Goal: Transaction & Acquisition: Book appointment/travel/reservation

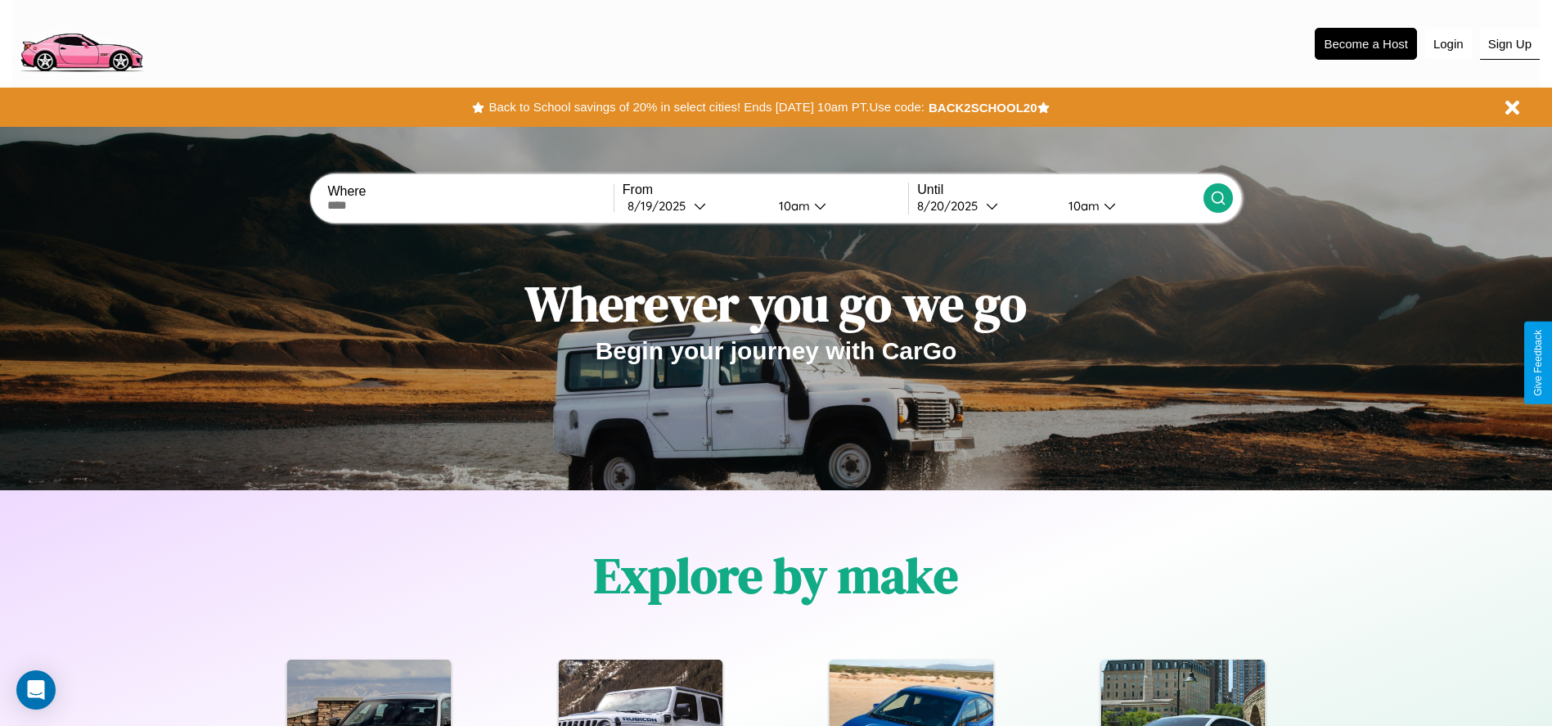
click at [1510, 43] on button "Sign Up" at bounding box center [1510, 44] width 60 height 31
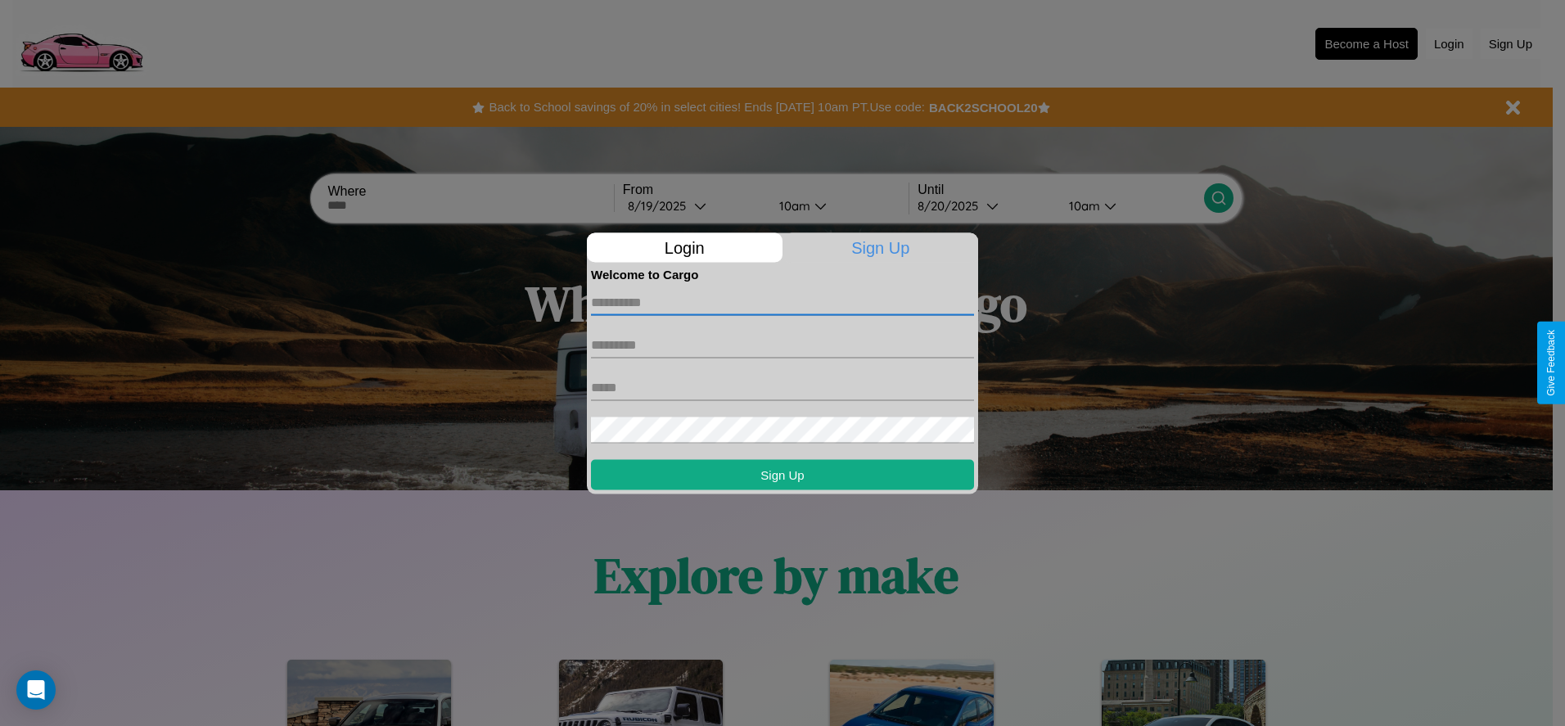
click at [782, 302] on input "text" at bounding box center [782, 302] width 383 height 26
type input "********"
click at [782, 344] on input "text" at bounding box center [782, 344] width 383 height 26
type input "******"
click at [782, 387] on input "text" at bounding box center [782, 387] width 383 height 26
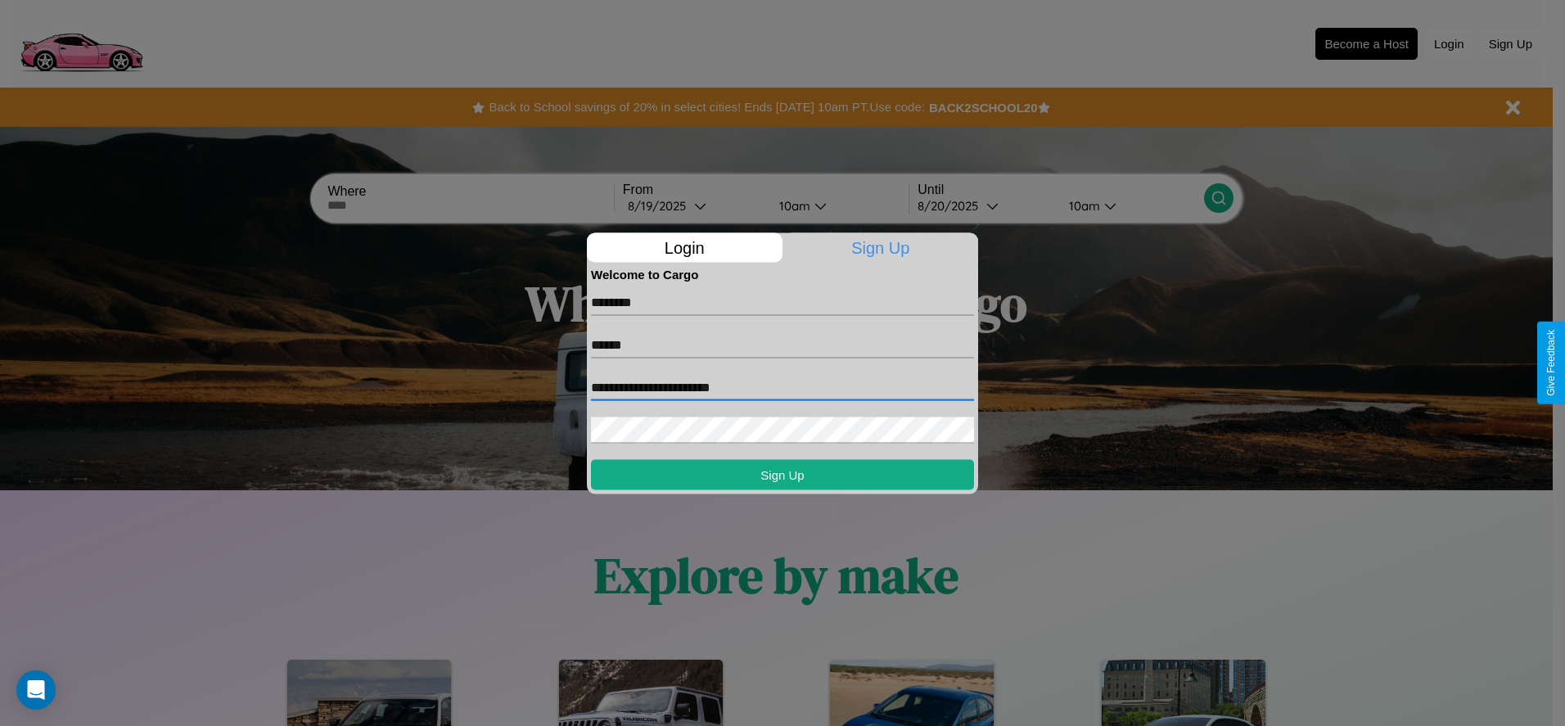
type input "**********"
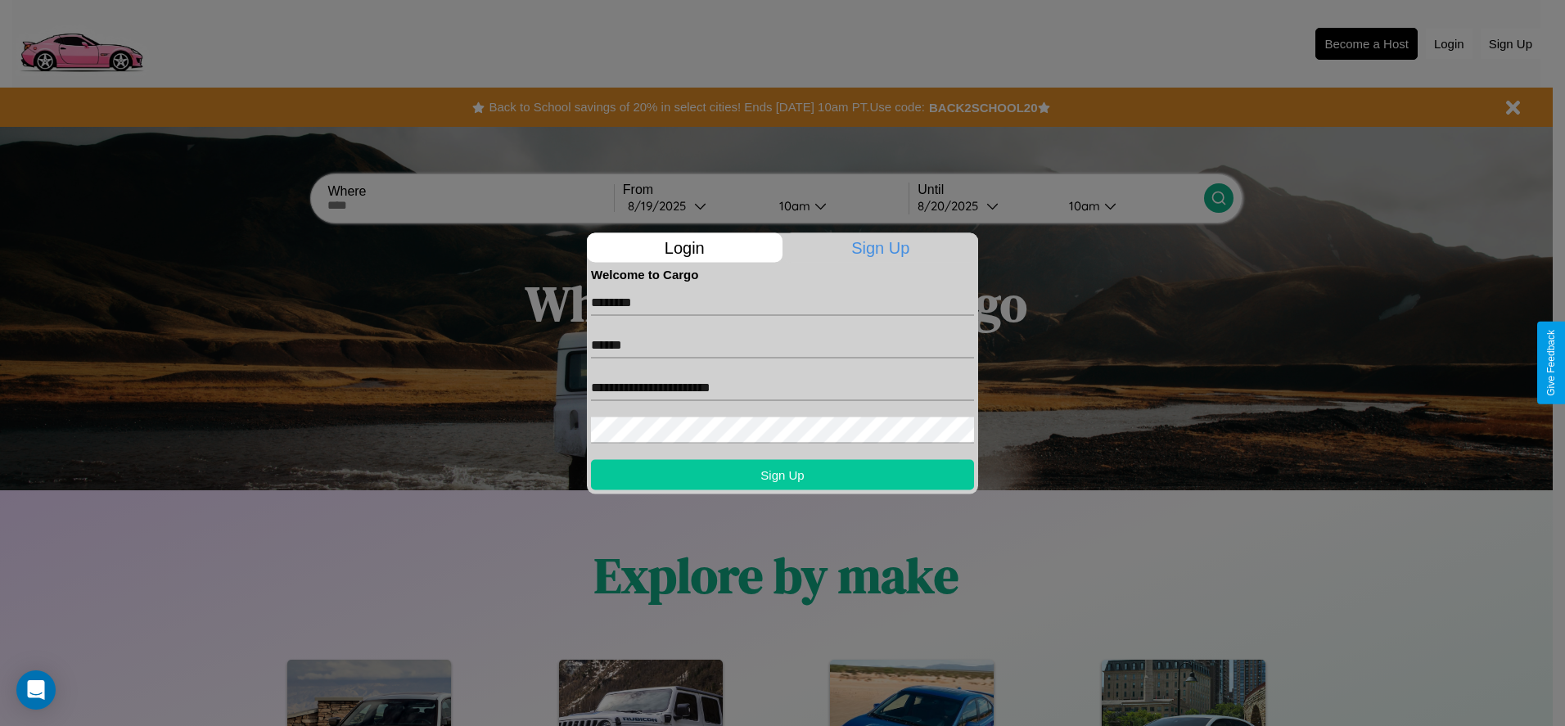
click at [782, 474] on button "Sign Up" at bounding box center [782, 474] width 383 height 30
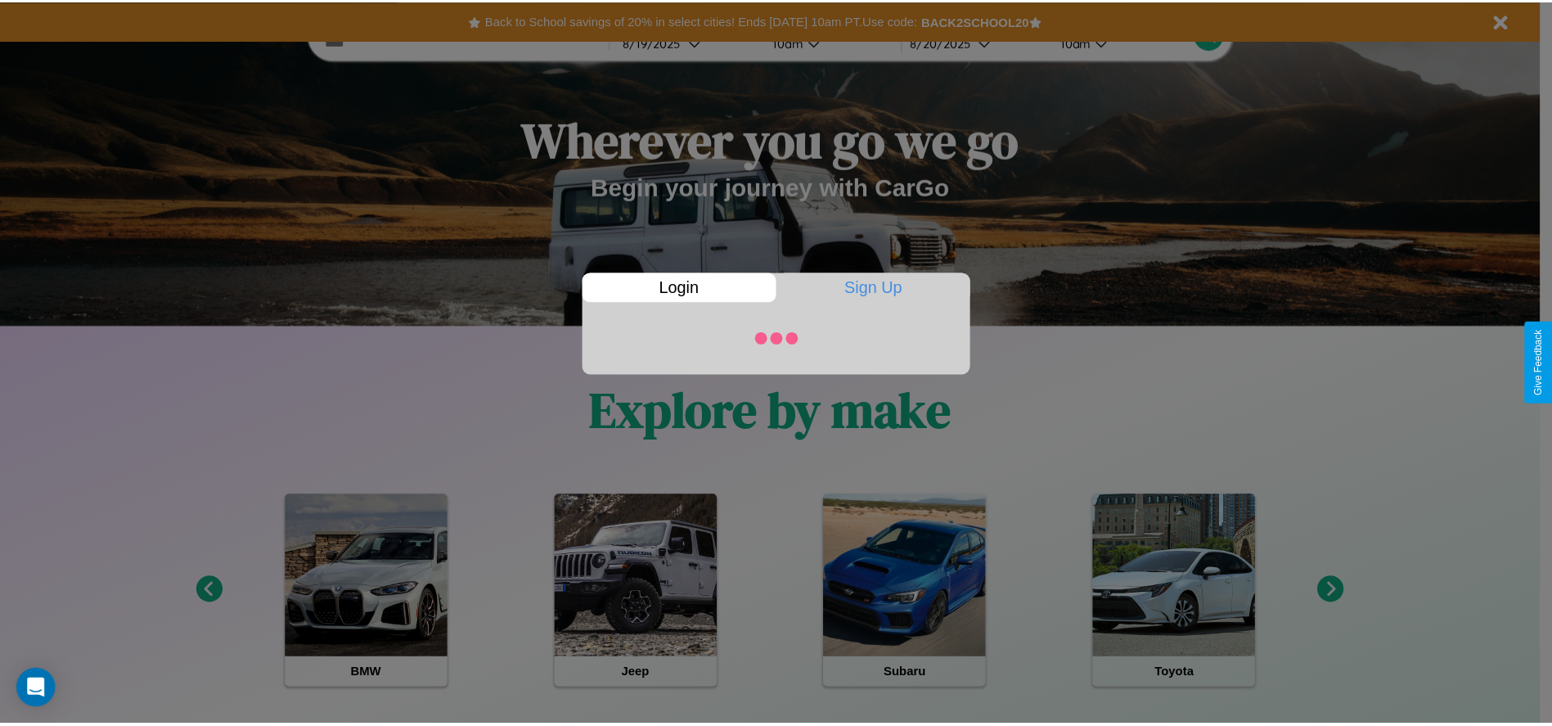
scroll to position [340, 0]
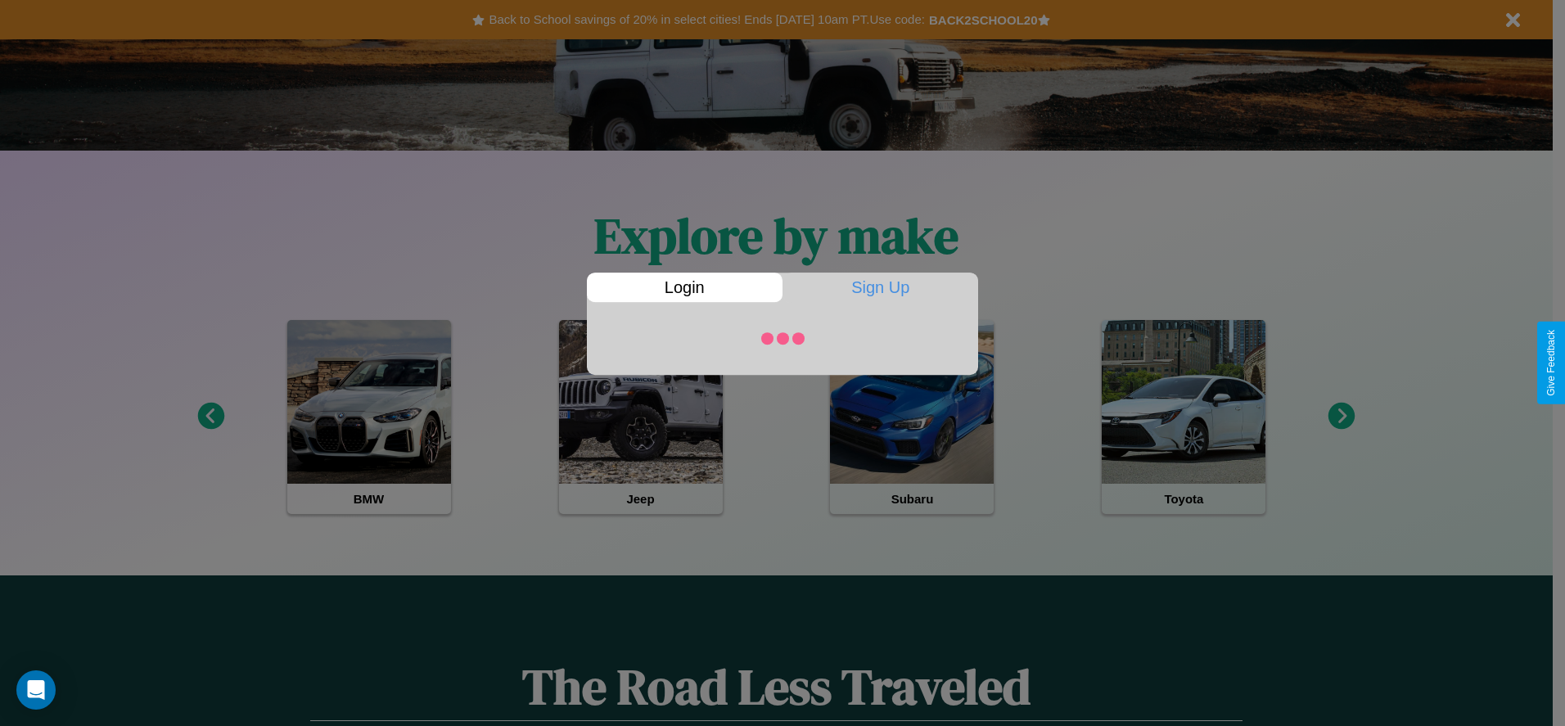
click at [210, 417] on div at bounding box center [782, 363] width 1565 height 726
click at [1341, 417] on div at bounding box center [782, 363] width 1565 height 726
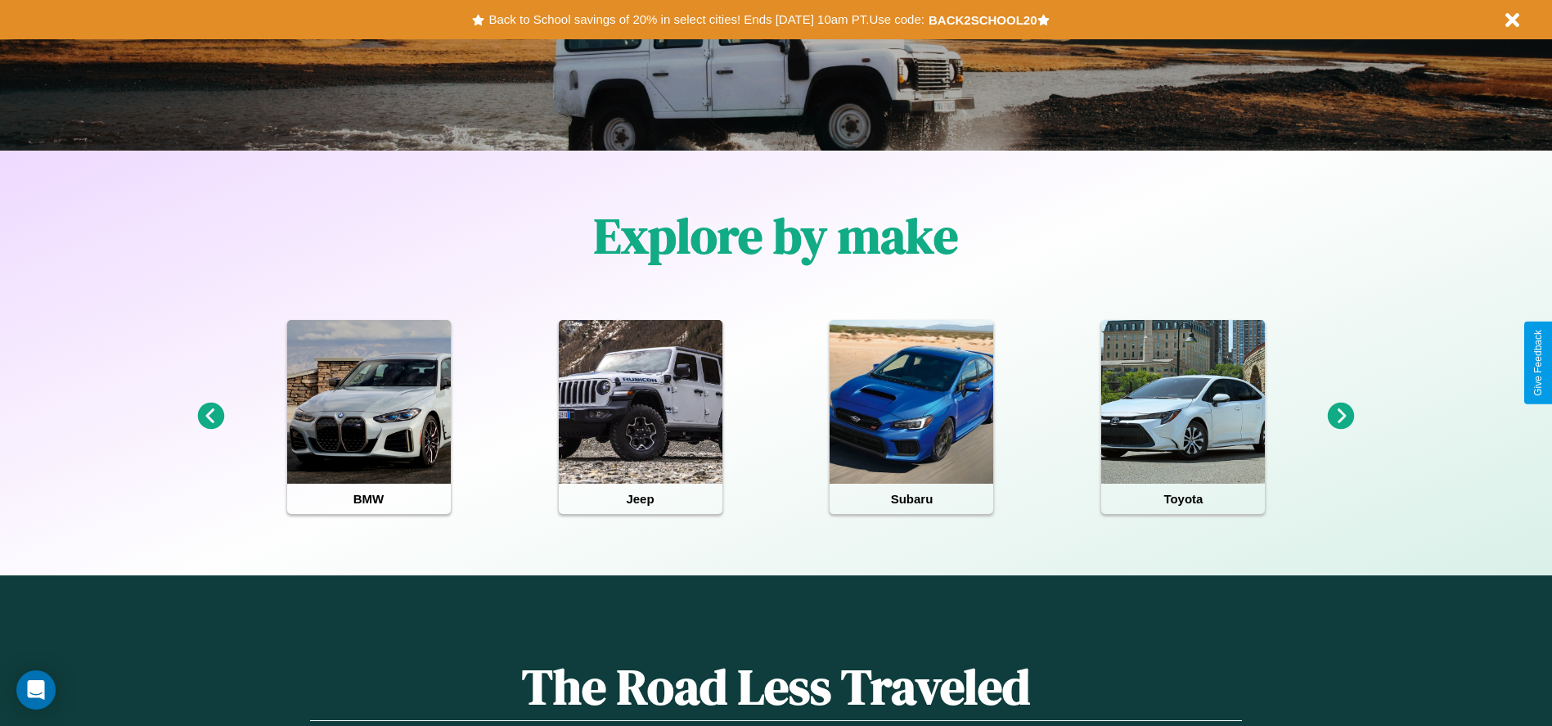
click at [1341, 417] on icon at bounding box center [1341, 416] width 27 height 27
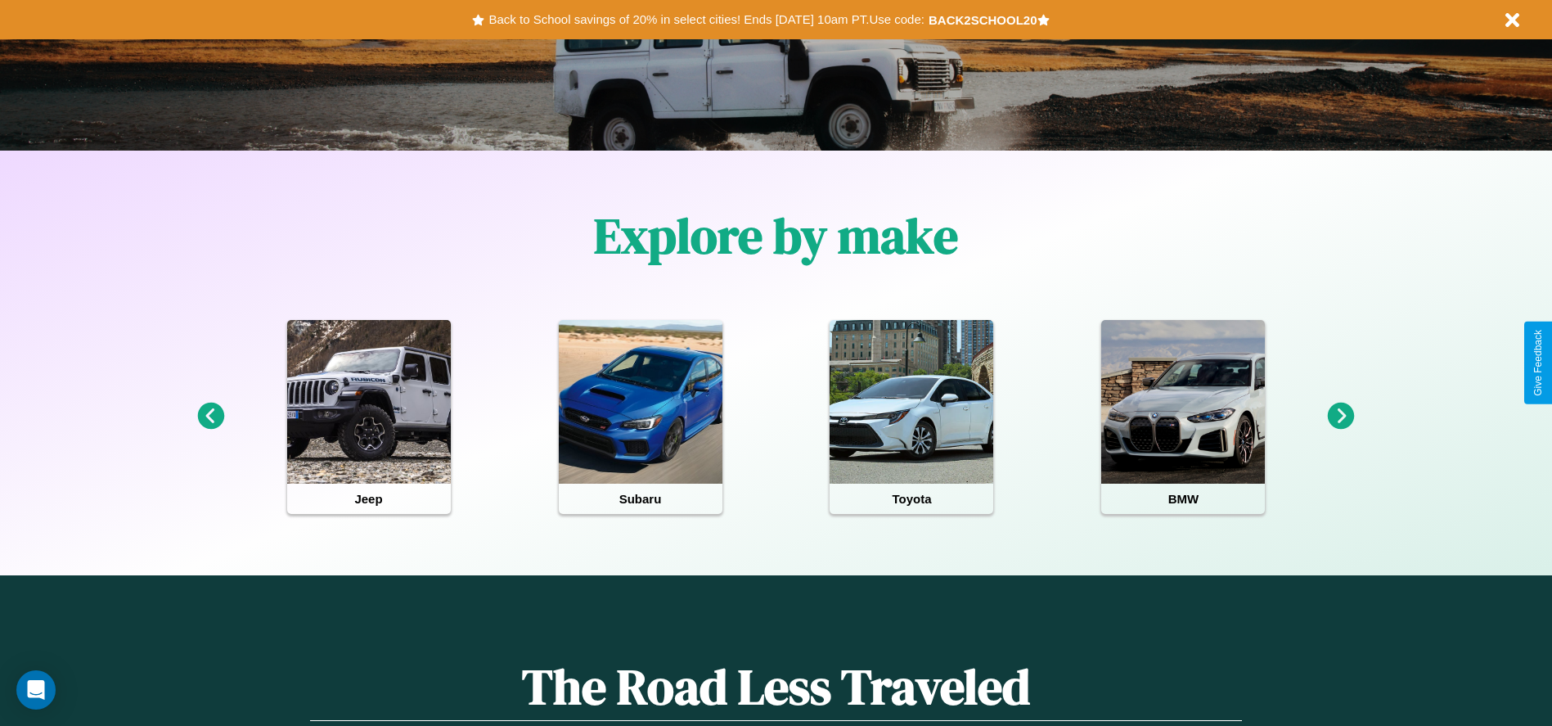
scroll to position [0, 0]
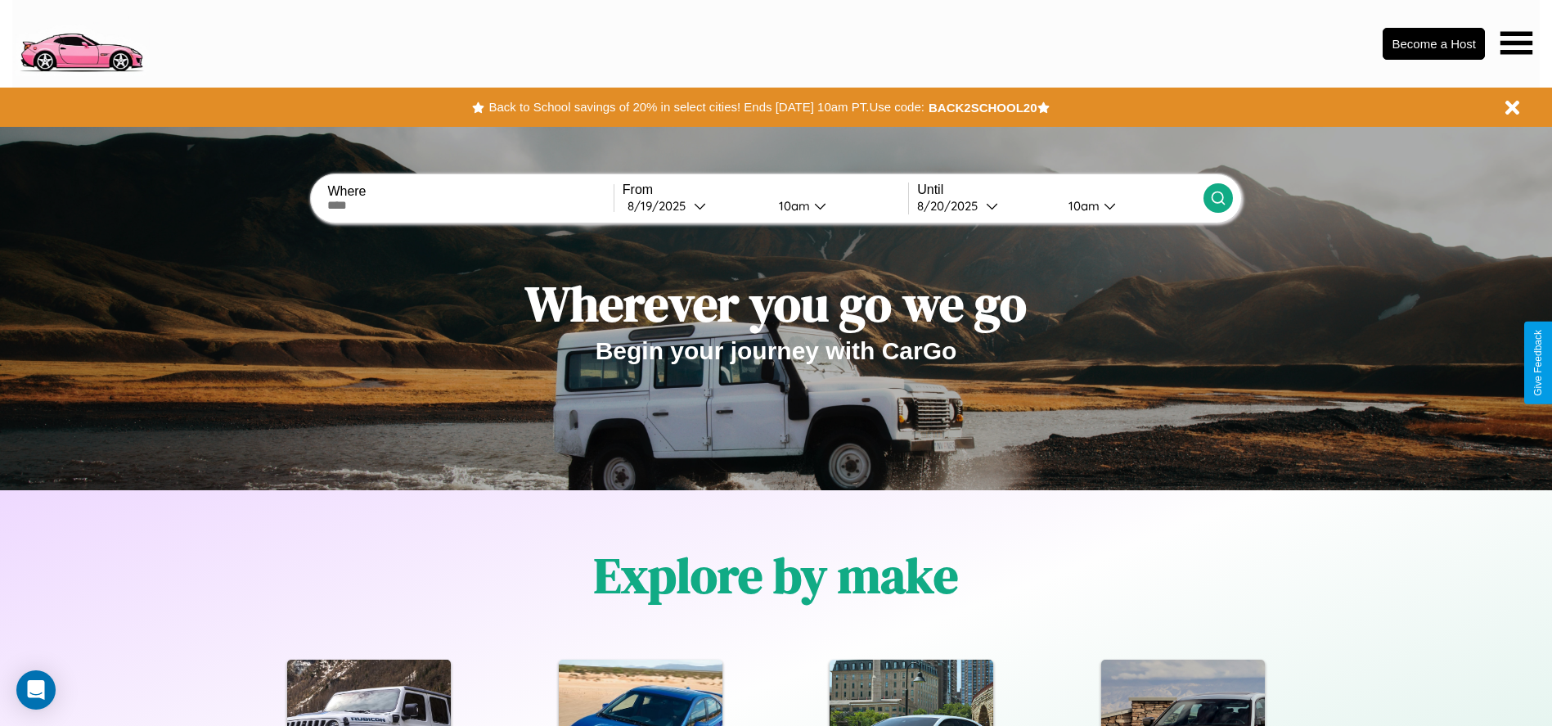
click at [471, 205] on input "text" at bounding box center [470, 205] width 286 height 13
type input "**********"
click at [694, 205] on div "[DATE]" at bounding box center [661, 206] width 66 height 16
select select "*"
select select "****"
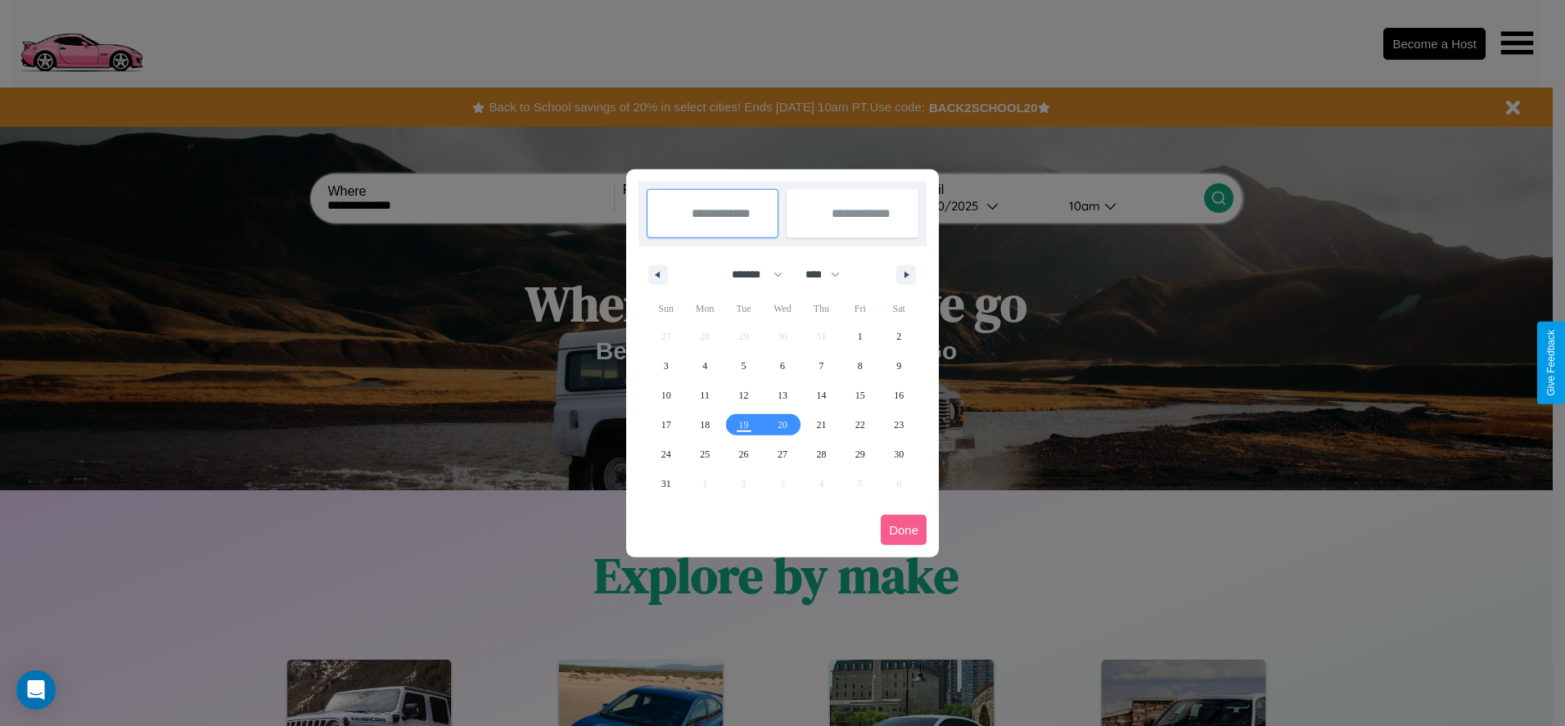
drag, startPoint x: 750, startPoint y: 274, endPoint x: 782, endPoint y: 328, distance: 63.2
click at [750, 274] on select "******* ******** ***** ***** *** **** **** ****** ********* ******* ******** **…" at bounding box center [754, 274] width 70 height 27
click at [898, 424] on span "23" at bounding box center [899, 424] width 10 height 29
type input "**********"
click at [665, 483] on span "31" at bounding box center [666, 483] width 10 height 29
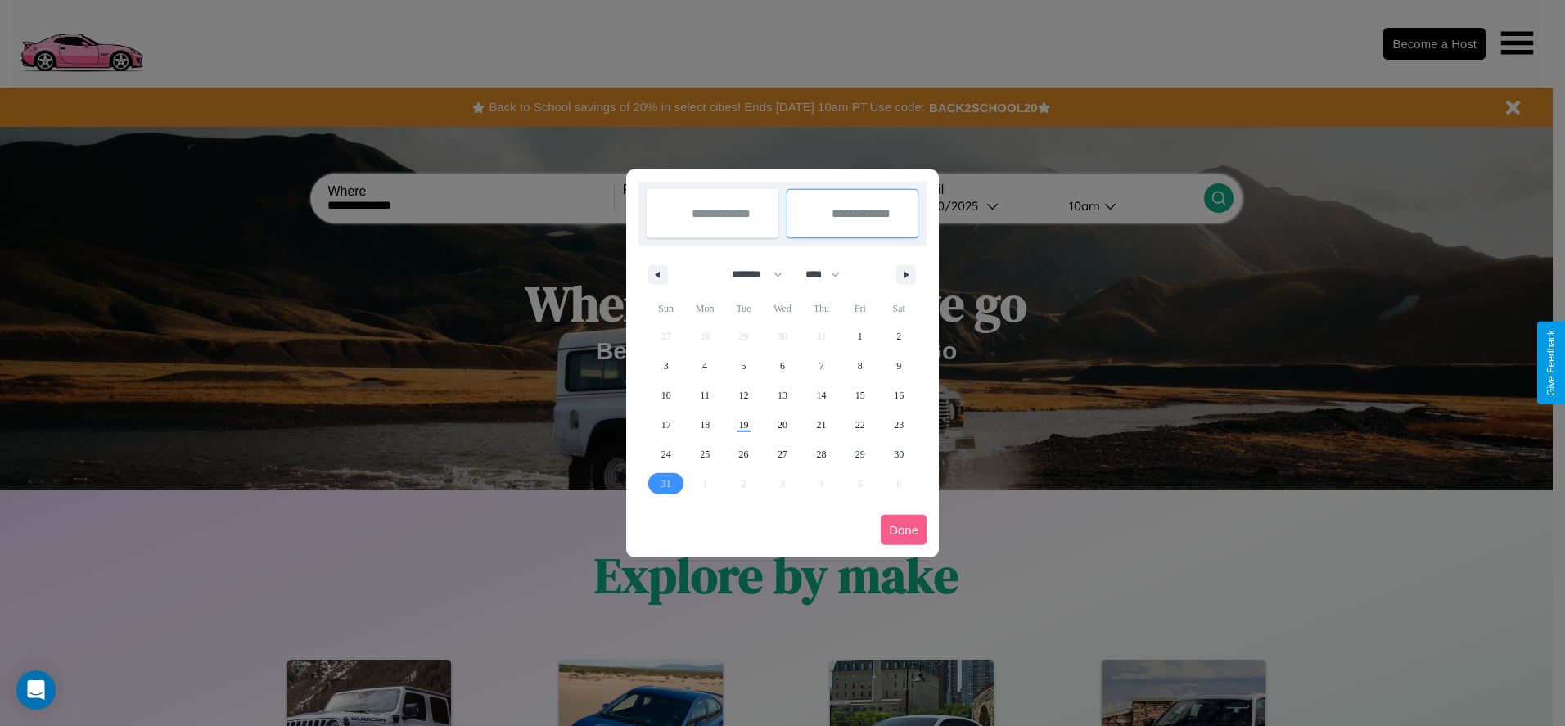
type input "**********"
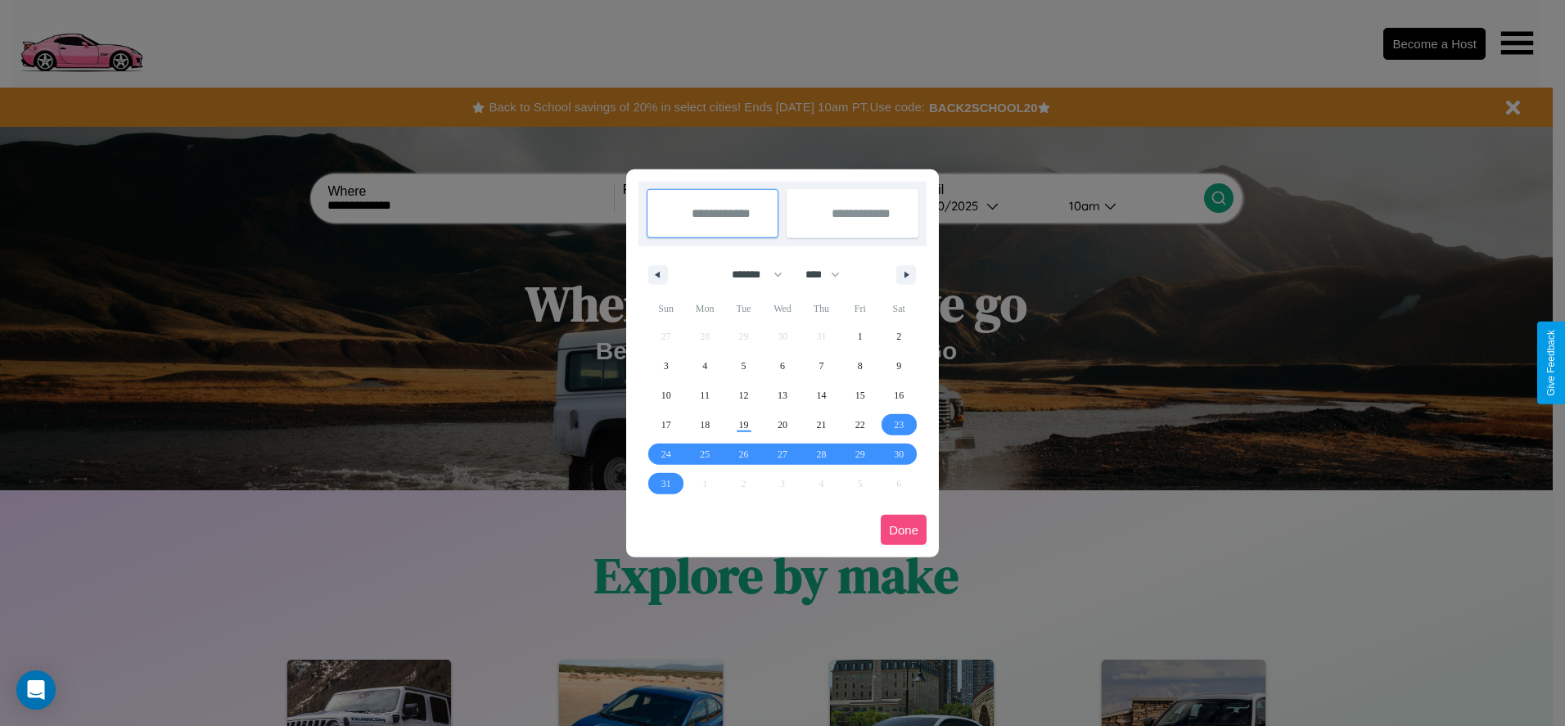
click at [903, 529] on button "Done" at bounding box center [903, 530] width 46 height 30
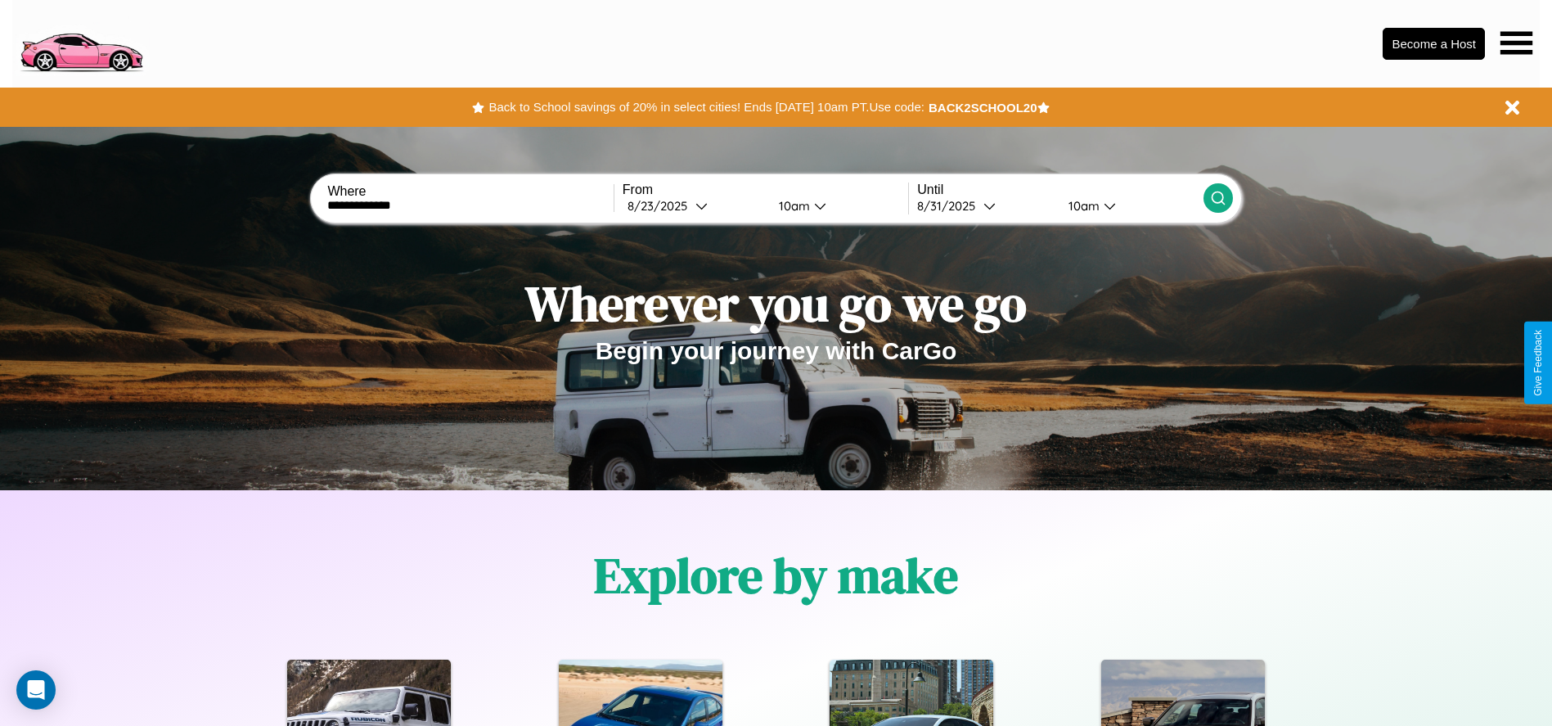
click at [1218, 198] on icon at bounding box center [1218, 198] width 16 height 16
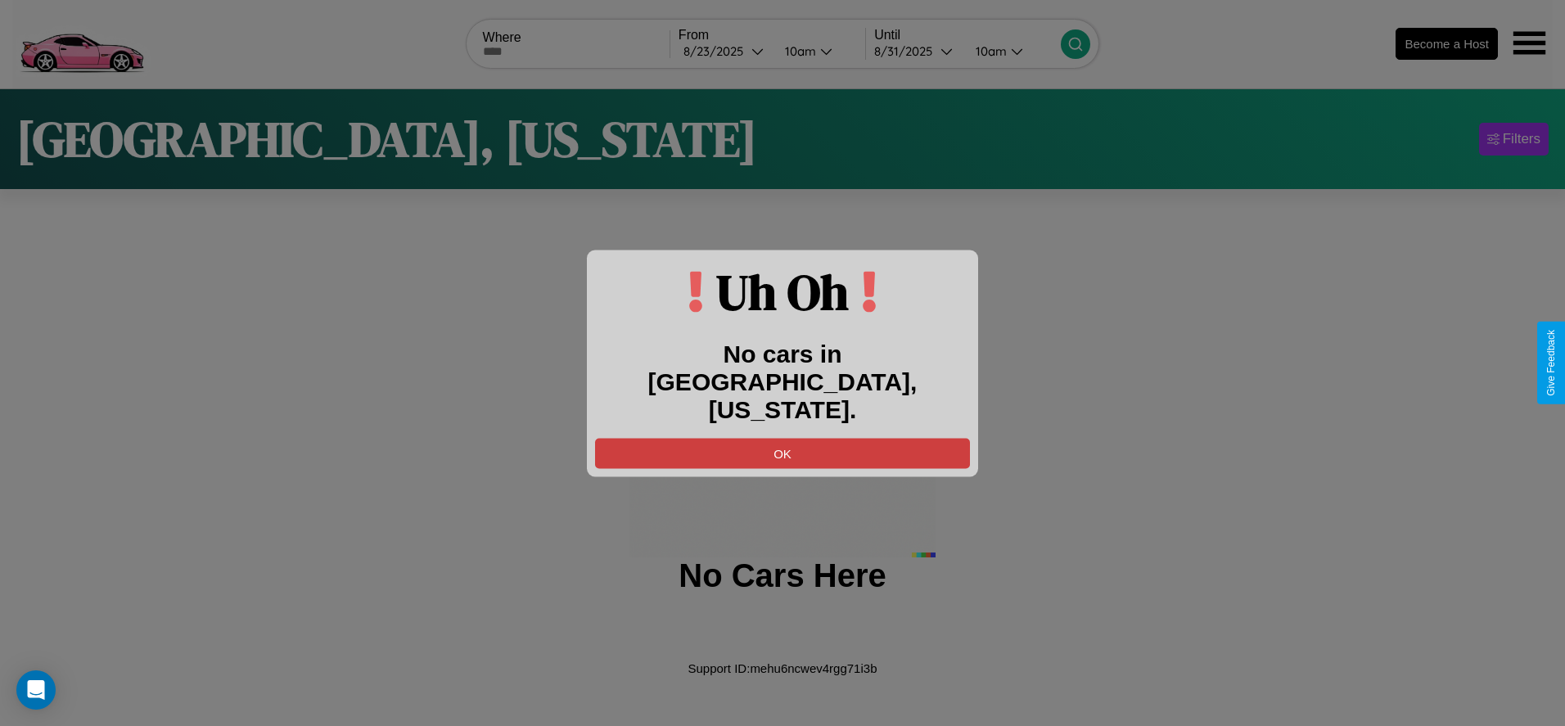
click at [782, 438] on button "OK" at bounding box center [782, 453] width 375 height 30
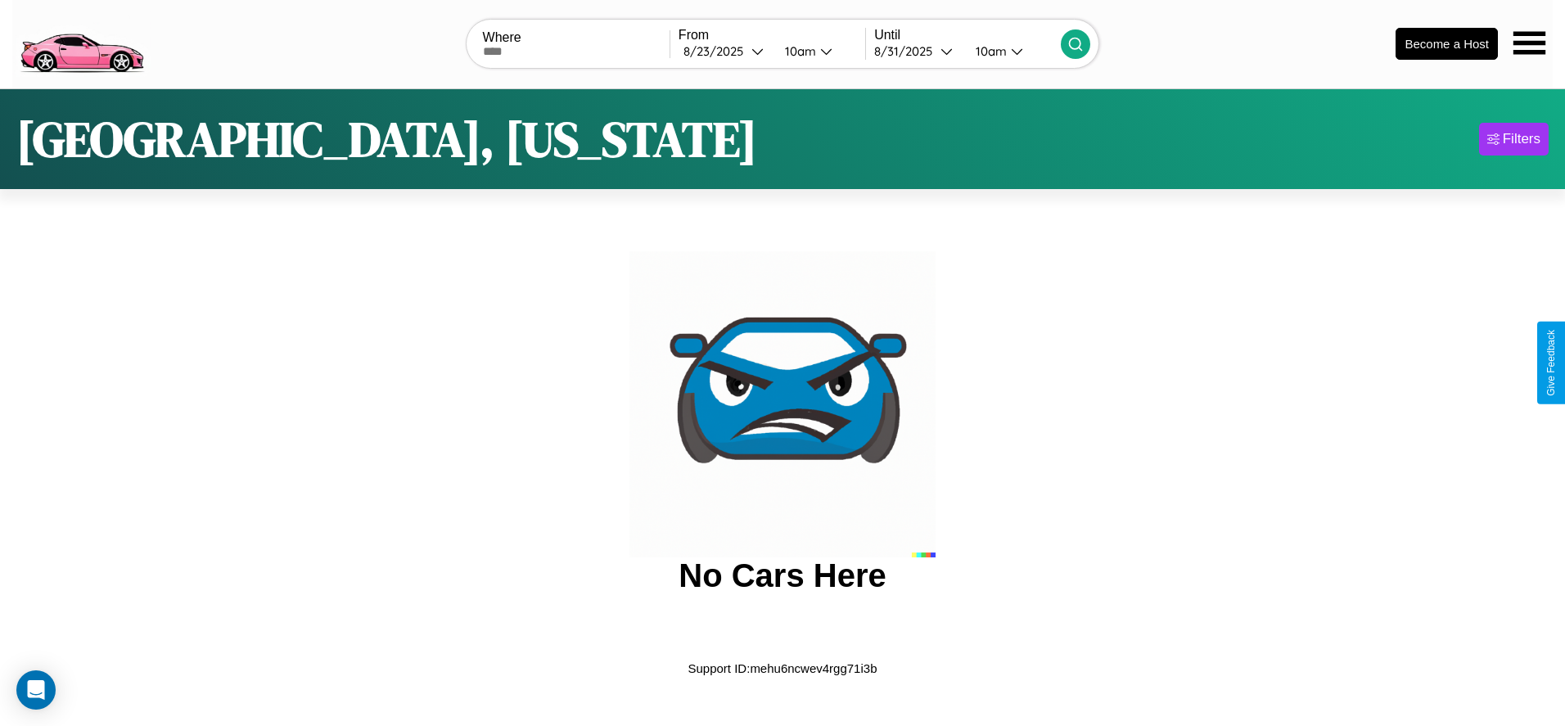
click at [81, 42] on img at bounding box center [81, 42] width 138 height 69
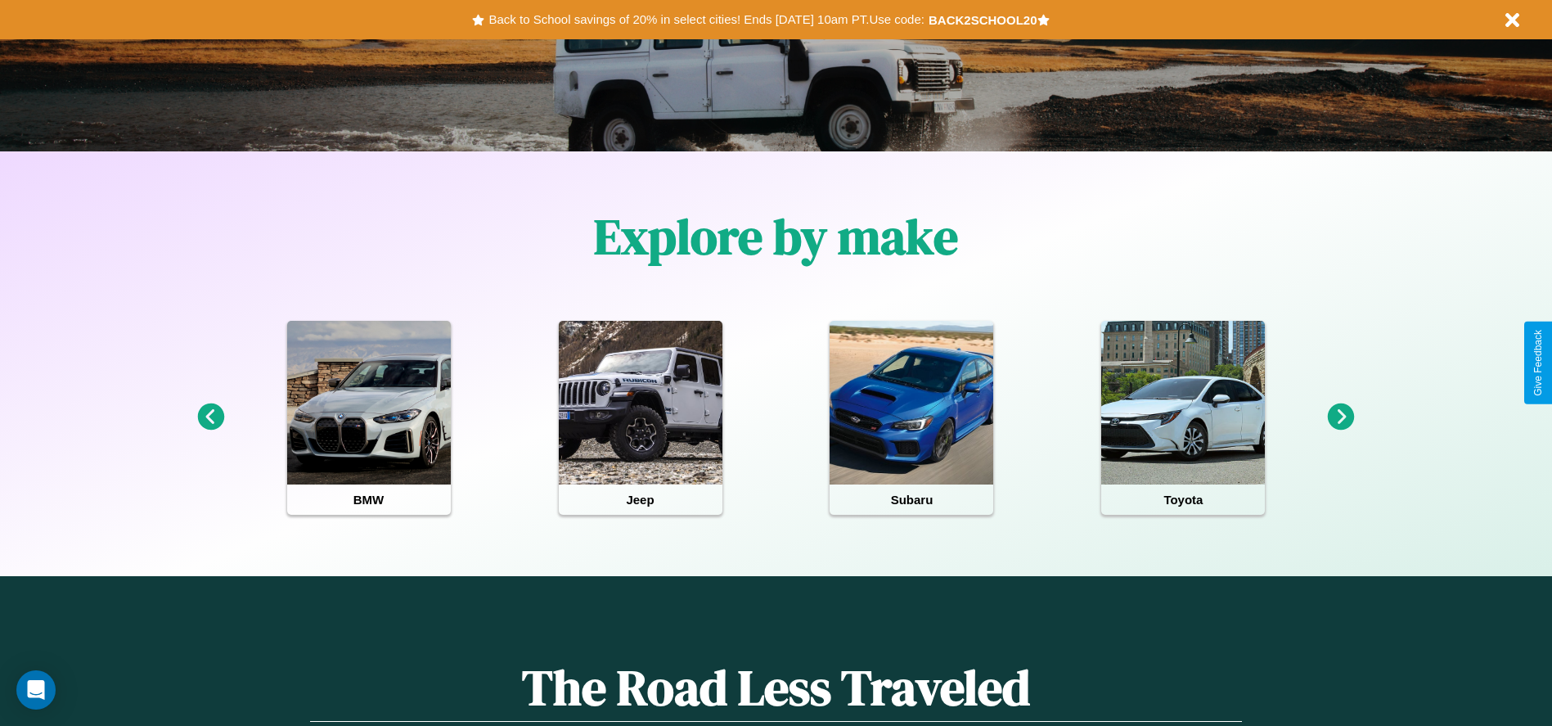
scroll to position [340, 0]
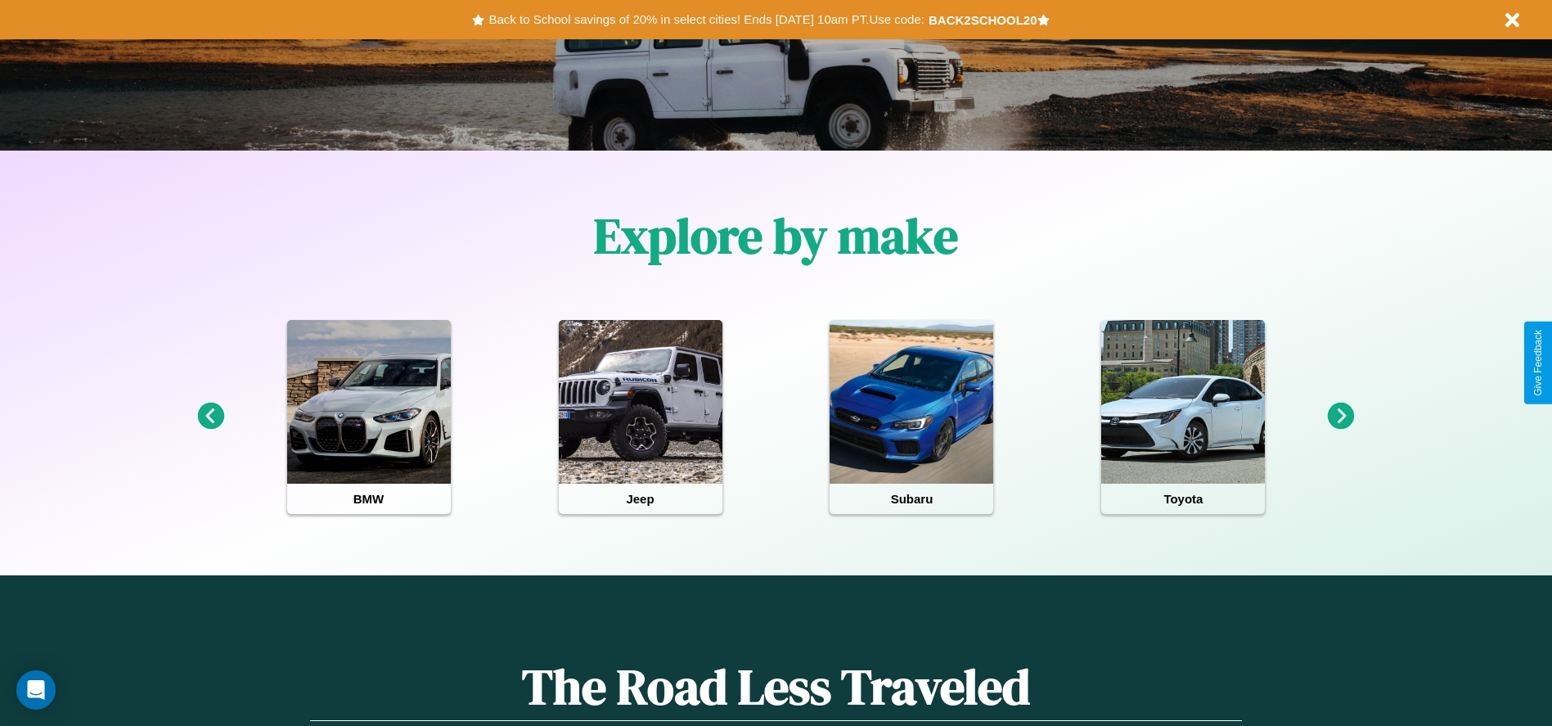
click at [210, 417] on icon at bounding box center [210, 416] width 27 height 27
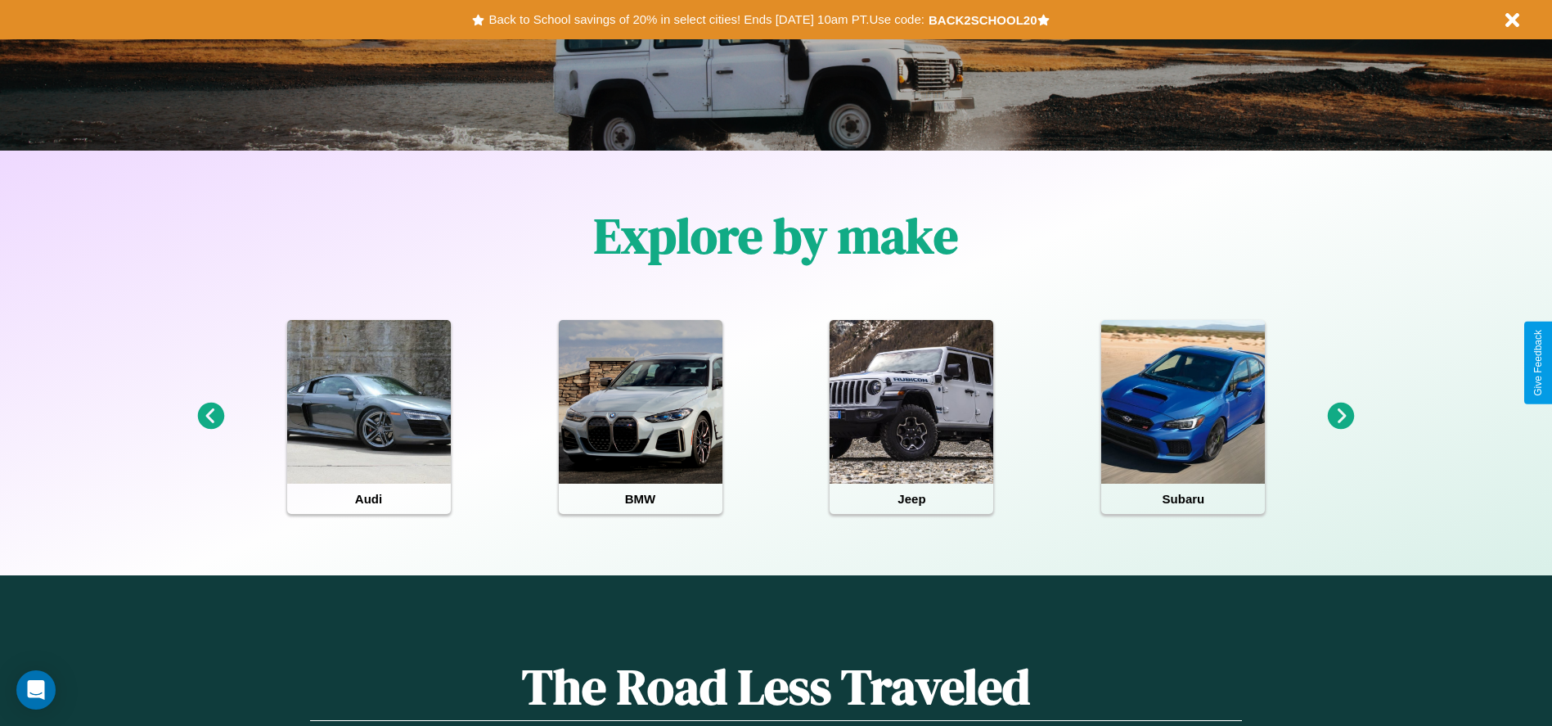
click at [210, 417] on icon at bounding box center [210, 416] width 27 height 27
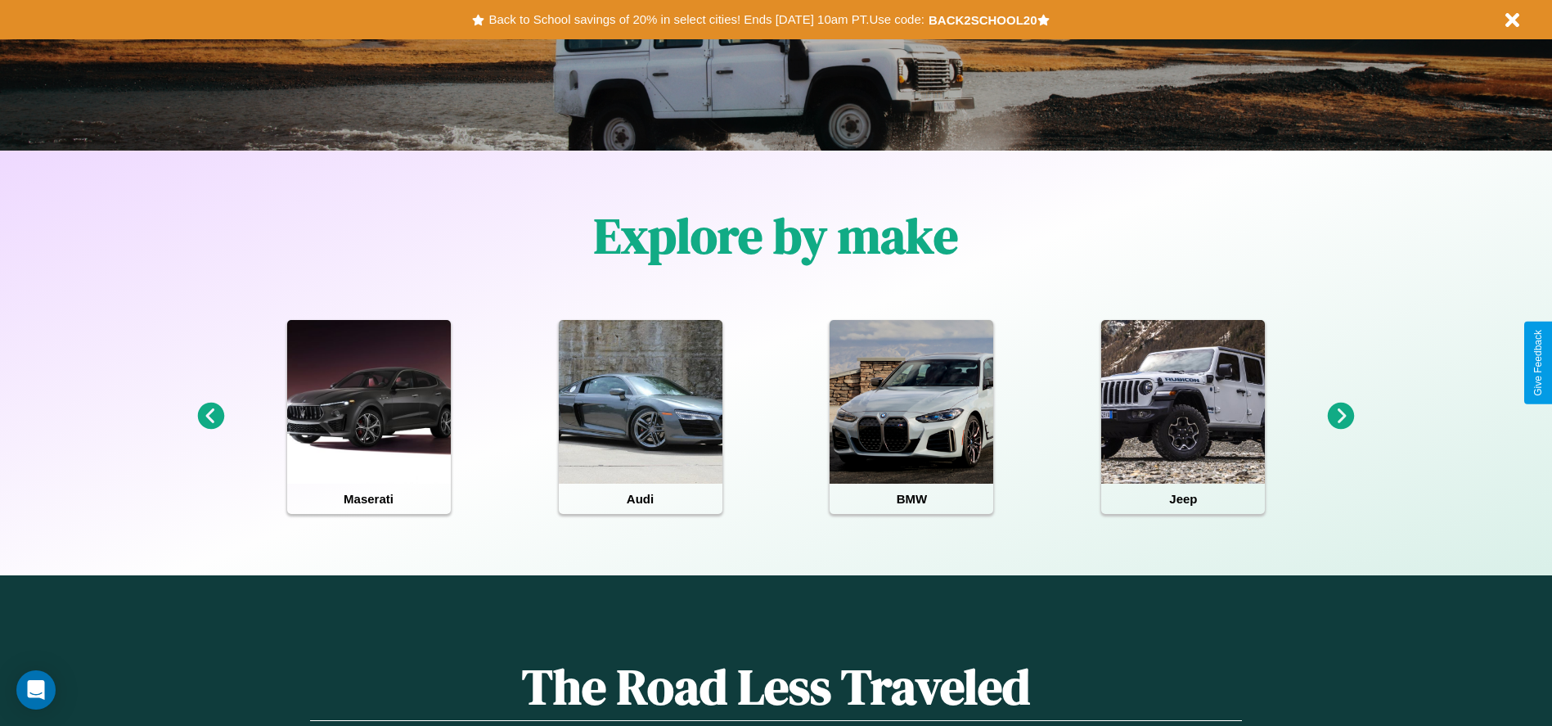
click at [210, 417] on icon at bounding box center [210, 416] width 27 height 27
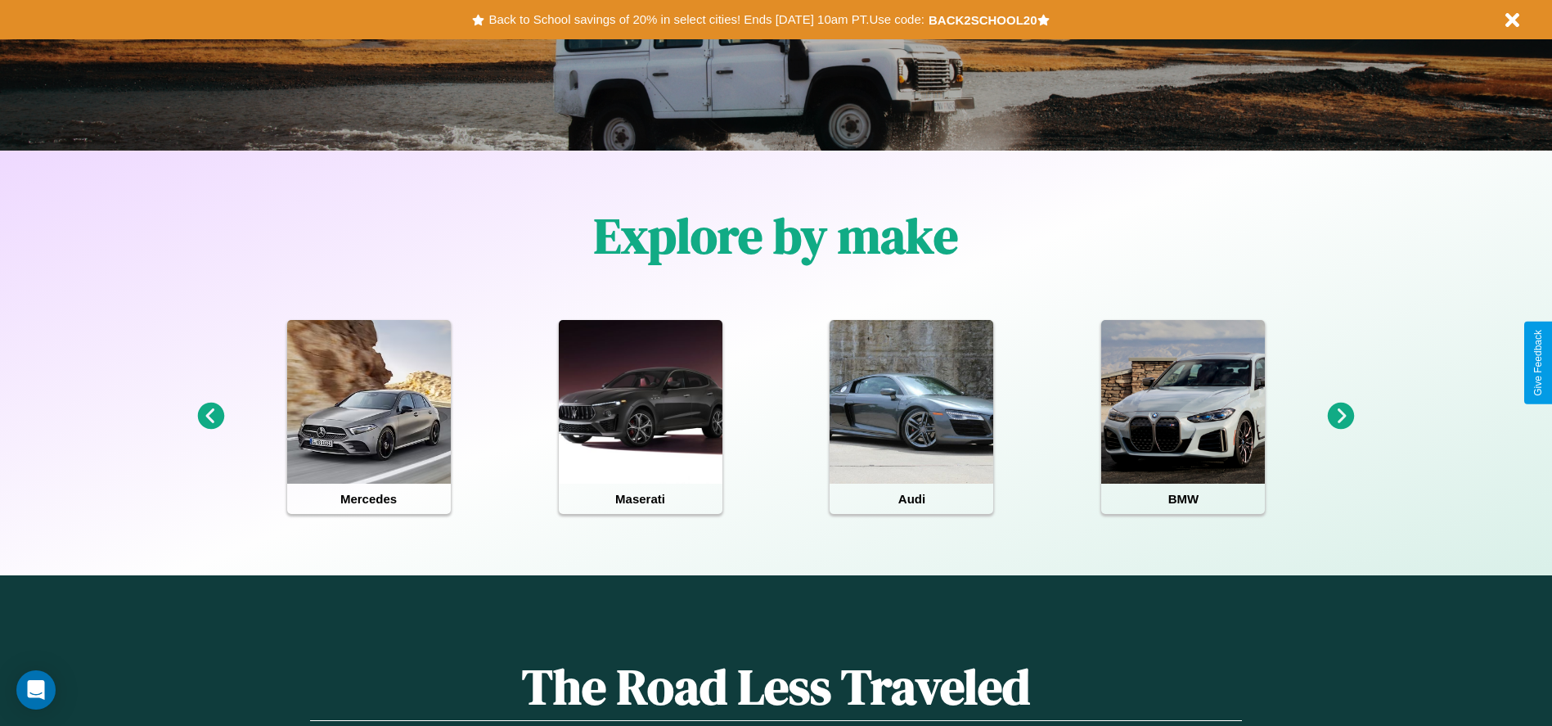
click at [1341, 417] on icon at bounding box center [1341, 416] width 27 height 27
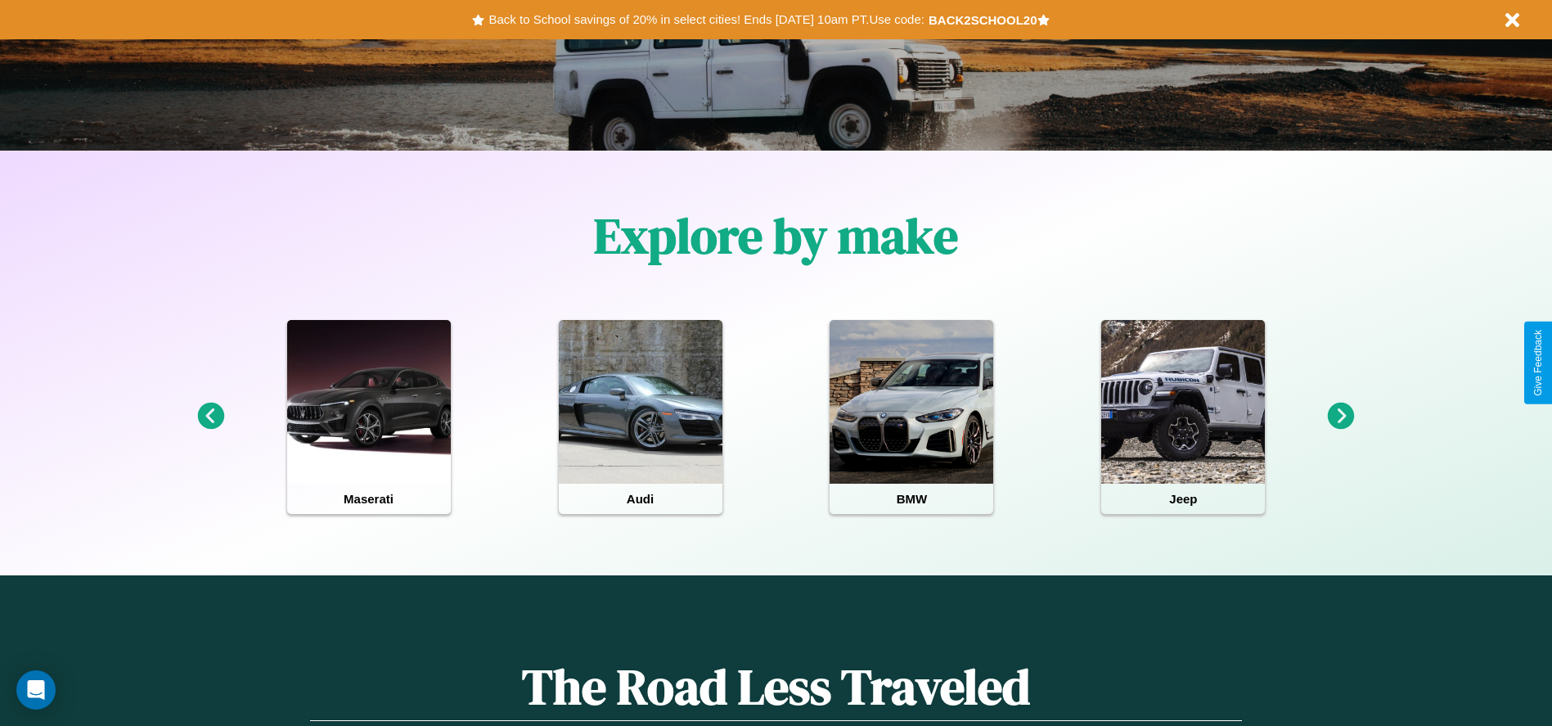
click at [1341, 417] on icon at bounding box center [1341, 416] width 27 height 27
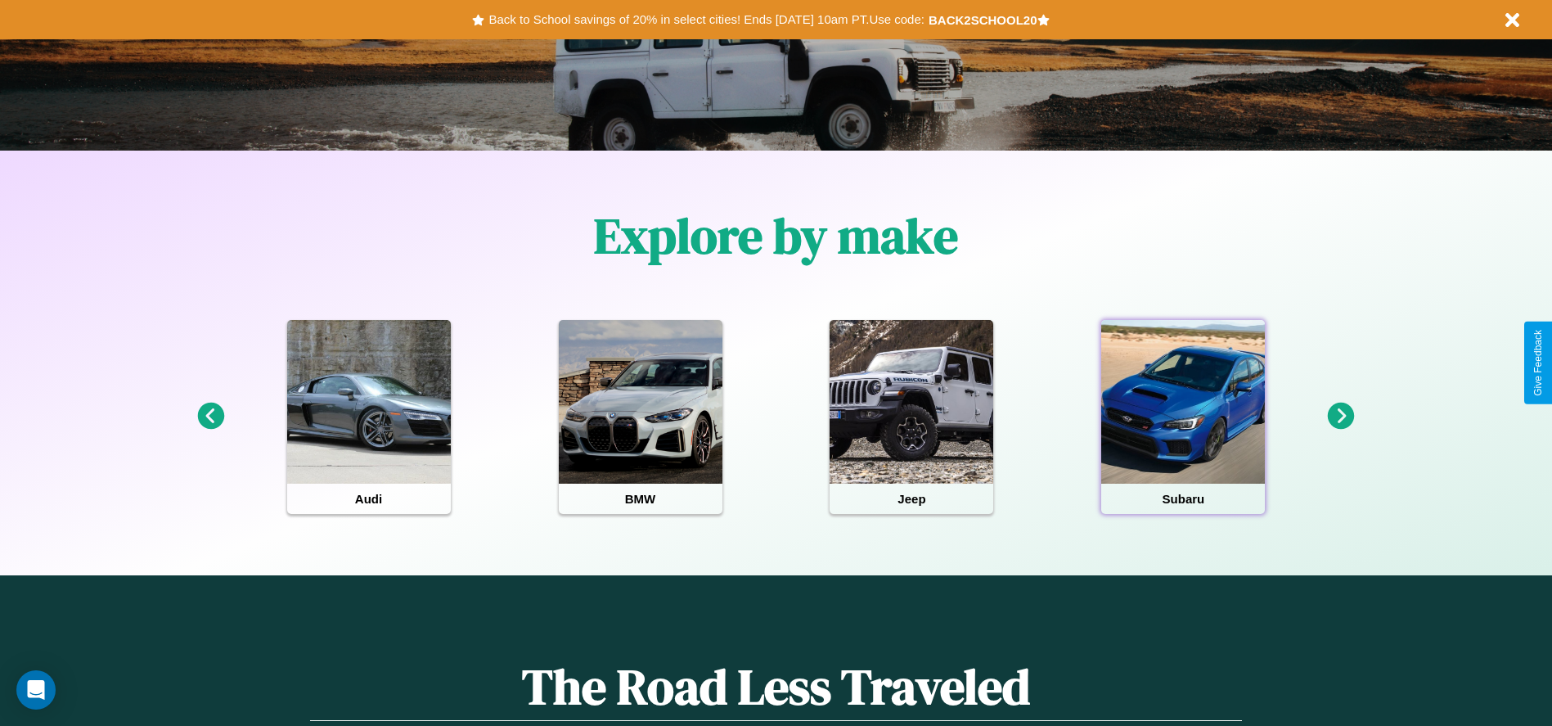
click at [1183, 417] on div at bounding box center [1183, 402] width 164 height 164
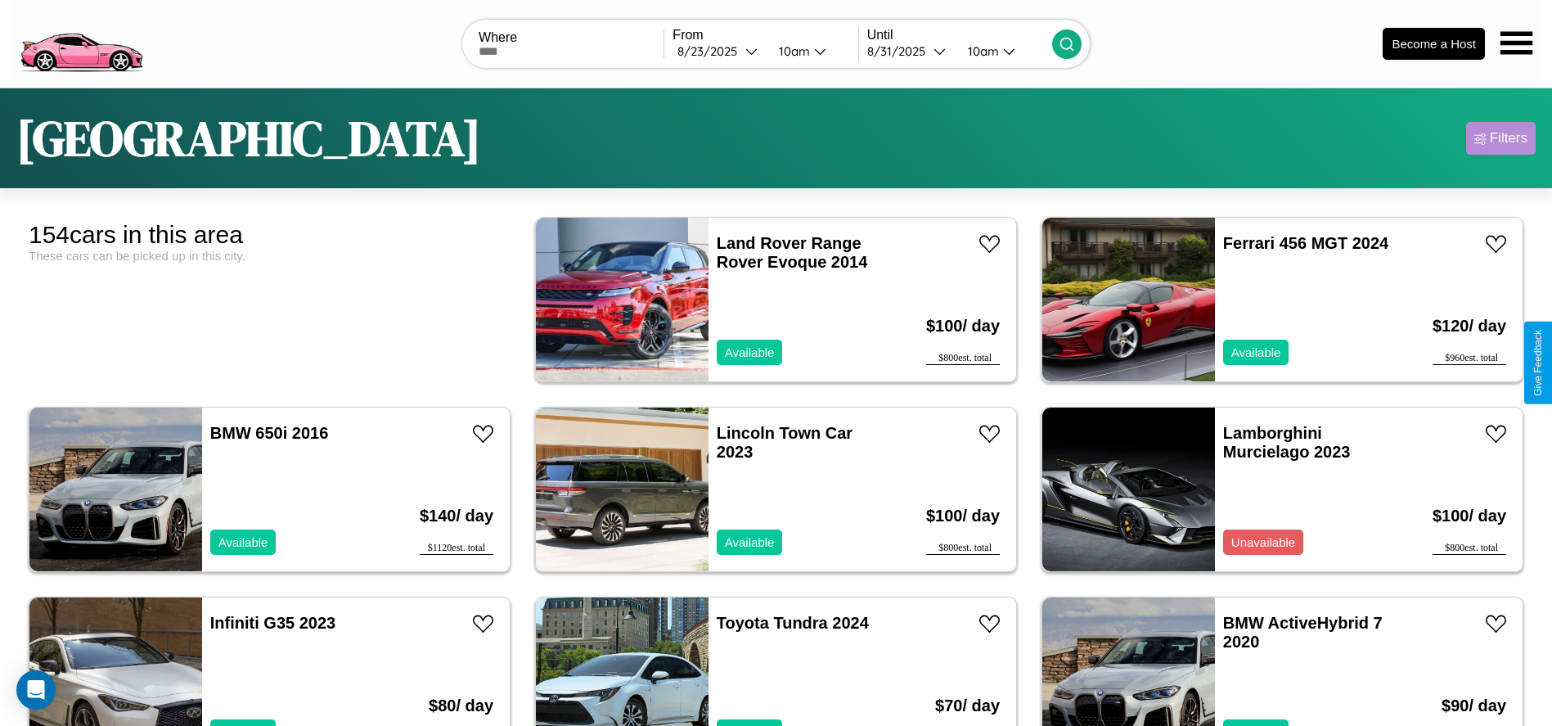
click at [1501, 138] on div "Filters" at bounding box center [1509, 138] width 38 height 16
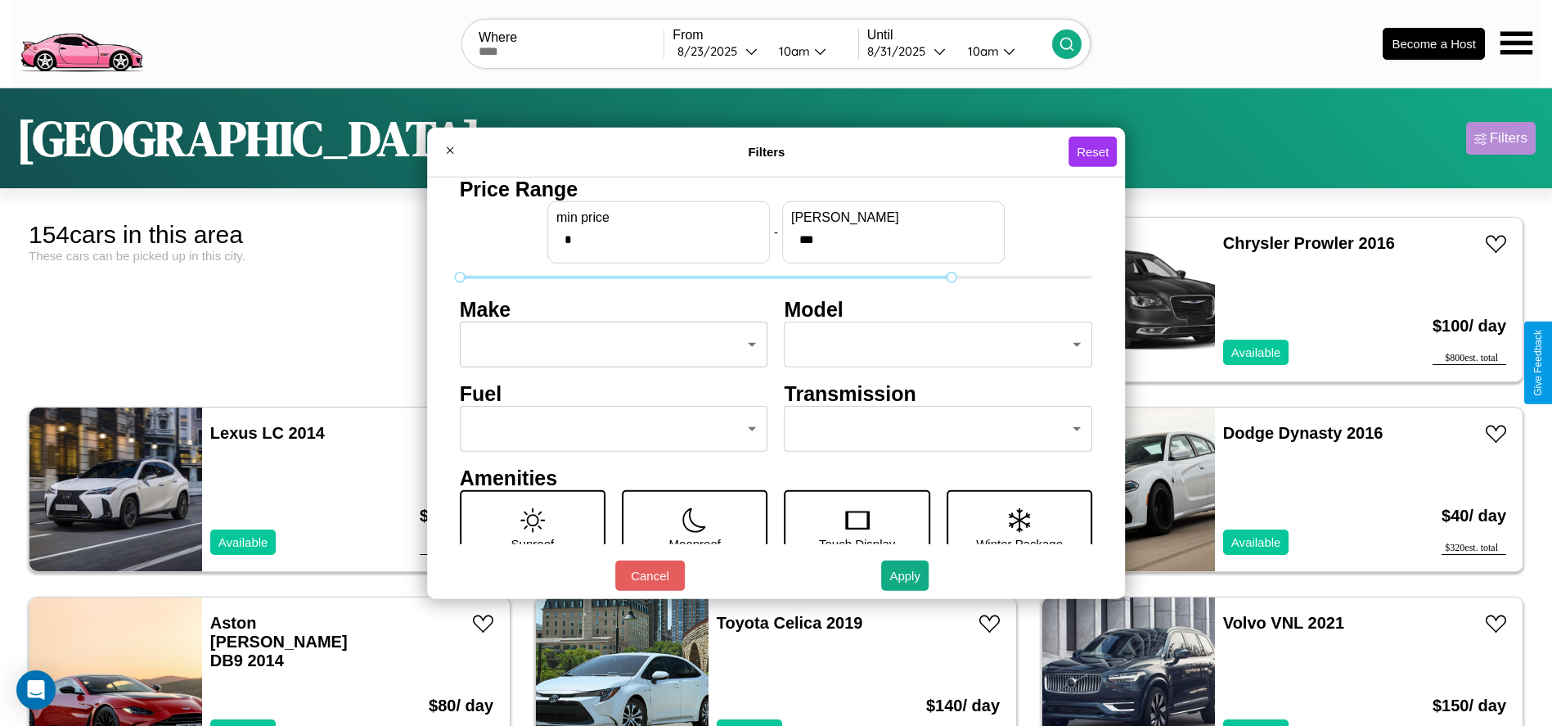
type input "***"
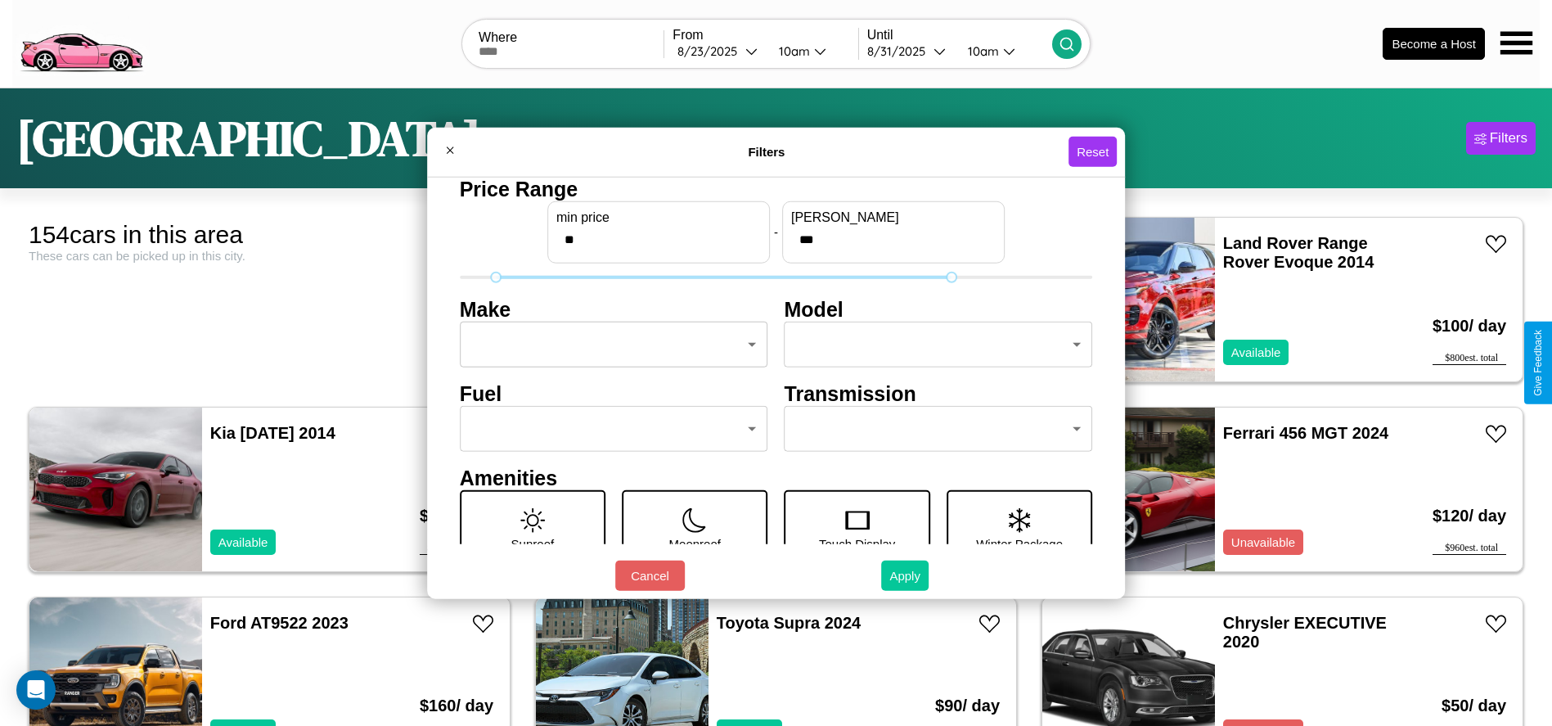
type input "**"
click at [906, 575] on button "Apply" at bounding box center [904, 576] width 47 height 30
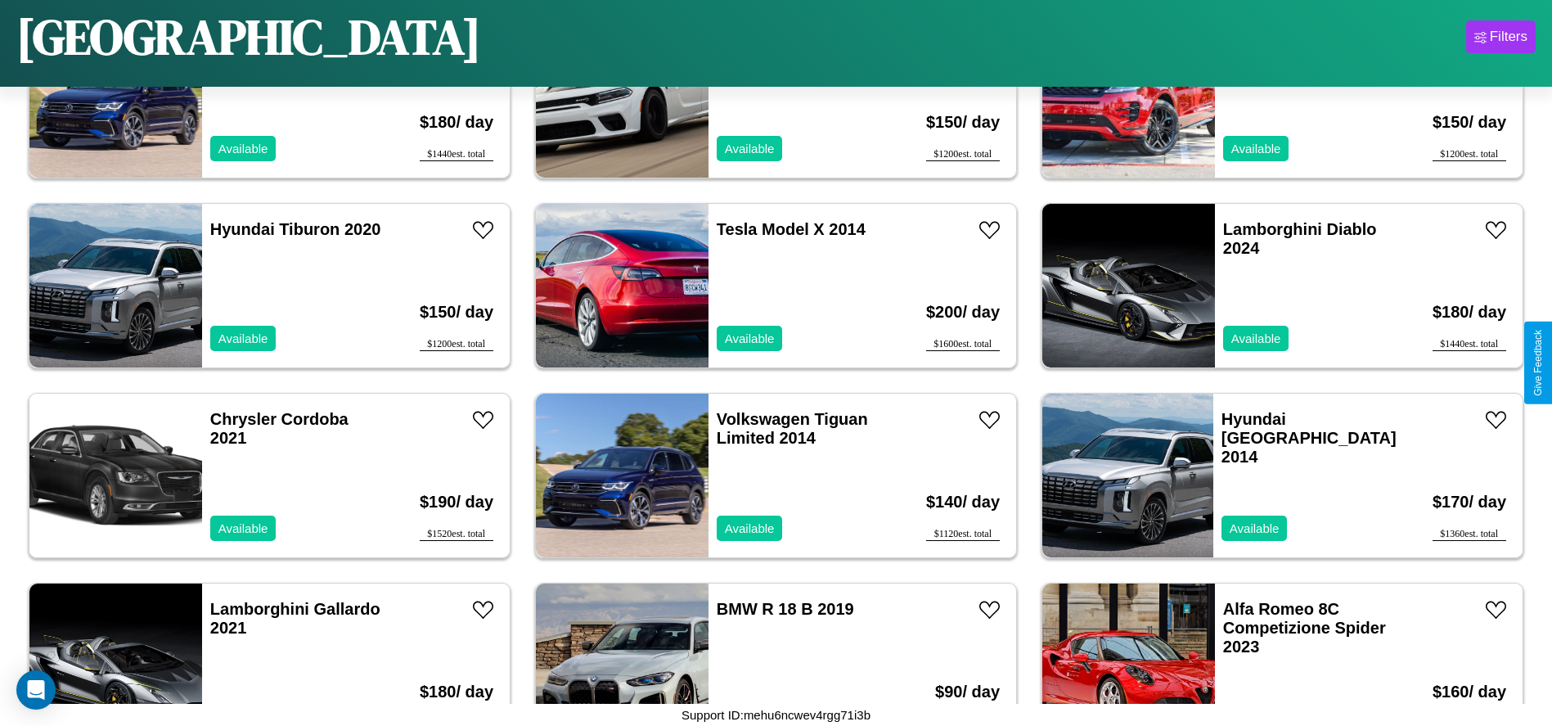
scroll to position [8915, 0]
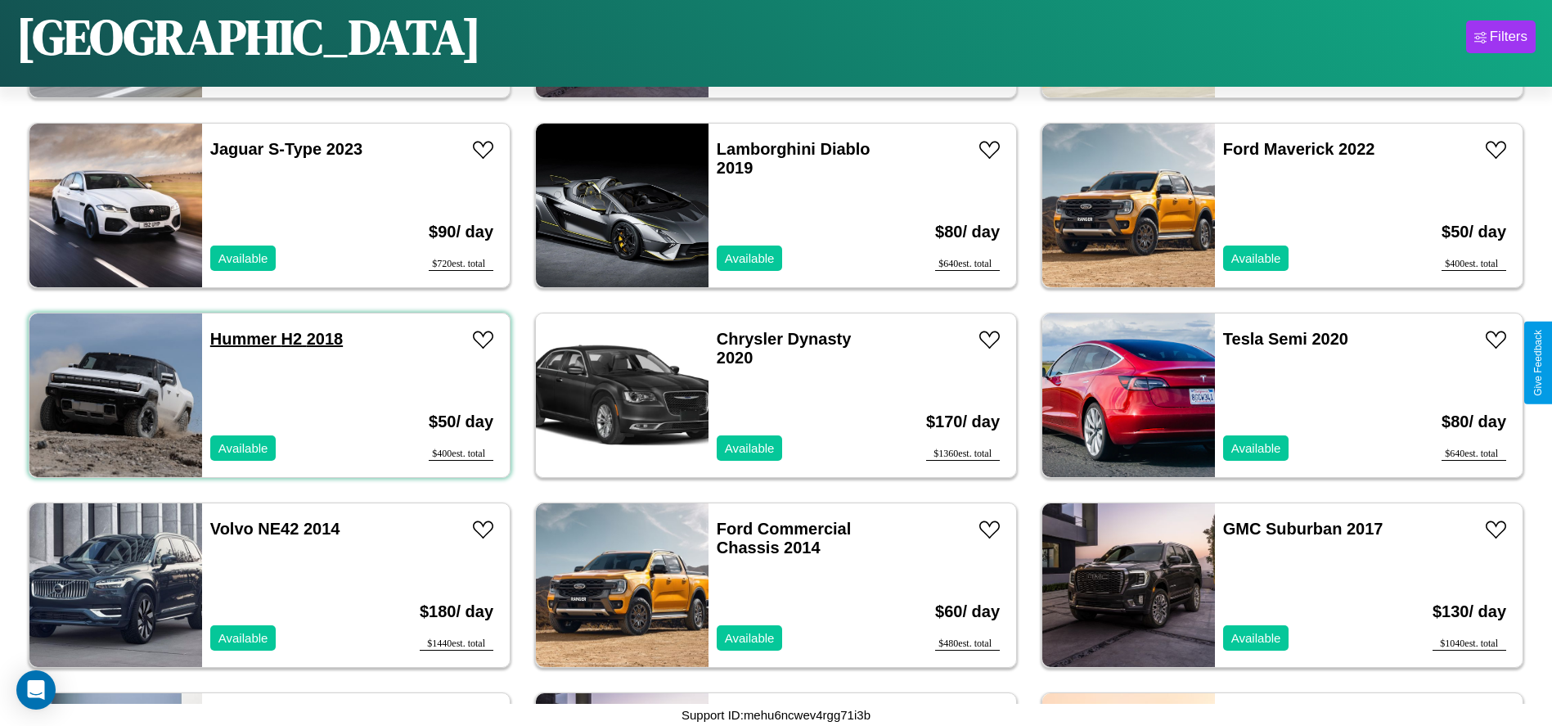
click at [241, 339] on link "Hummer H2 2018" at bounding box center [276, 339] width 133 height 18
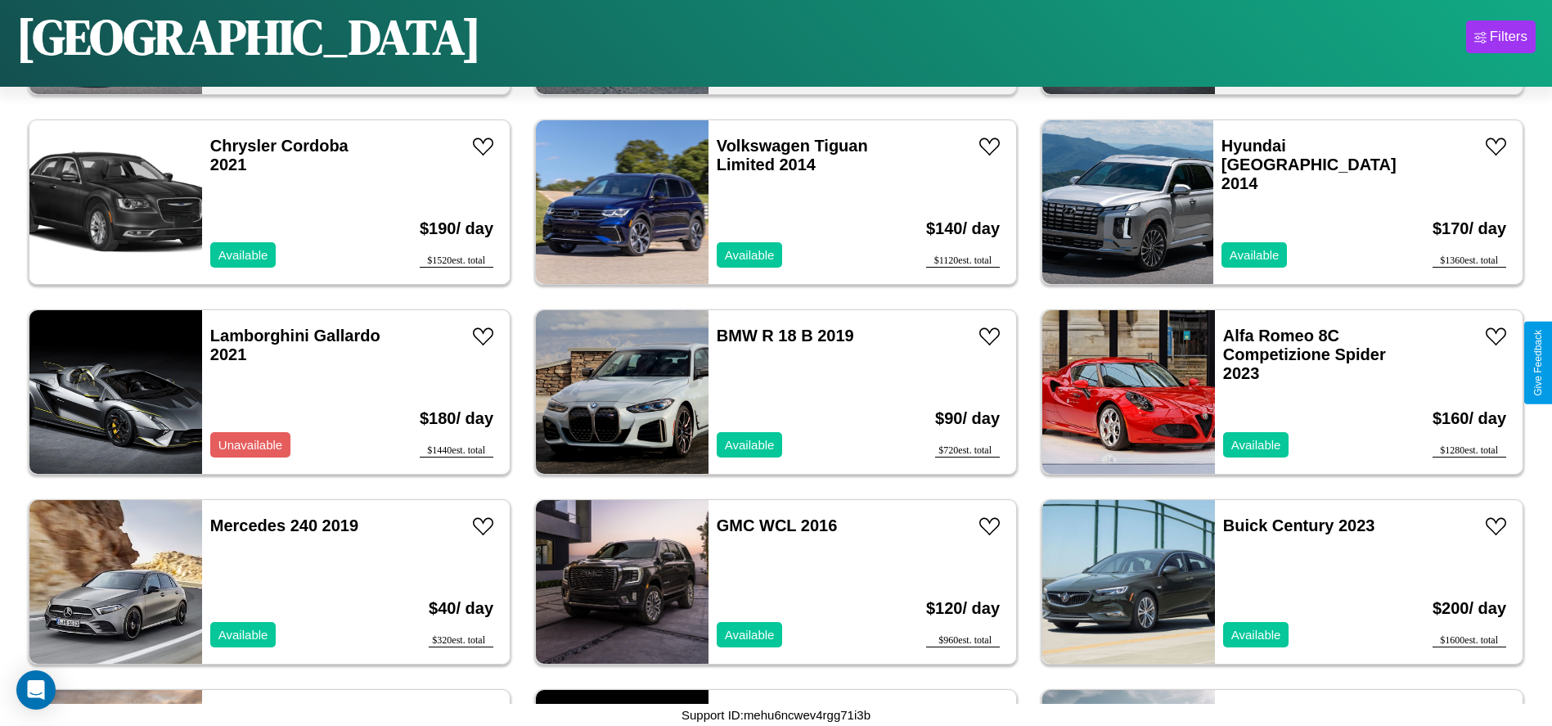
scroll to position [8346, 0]
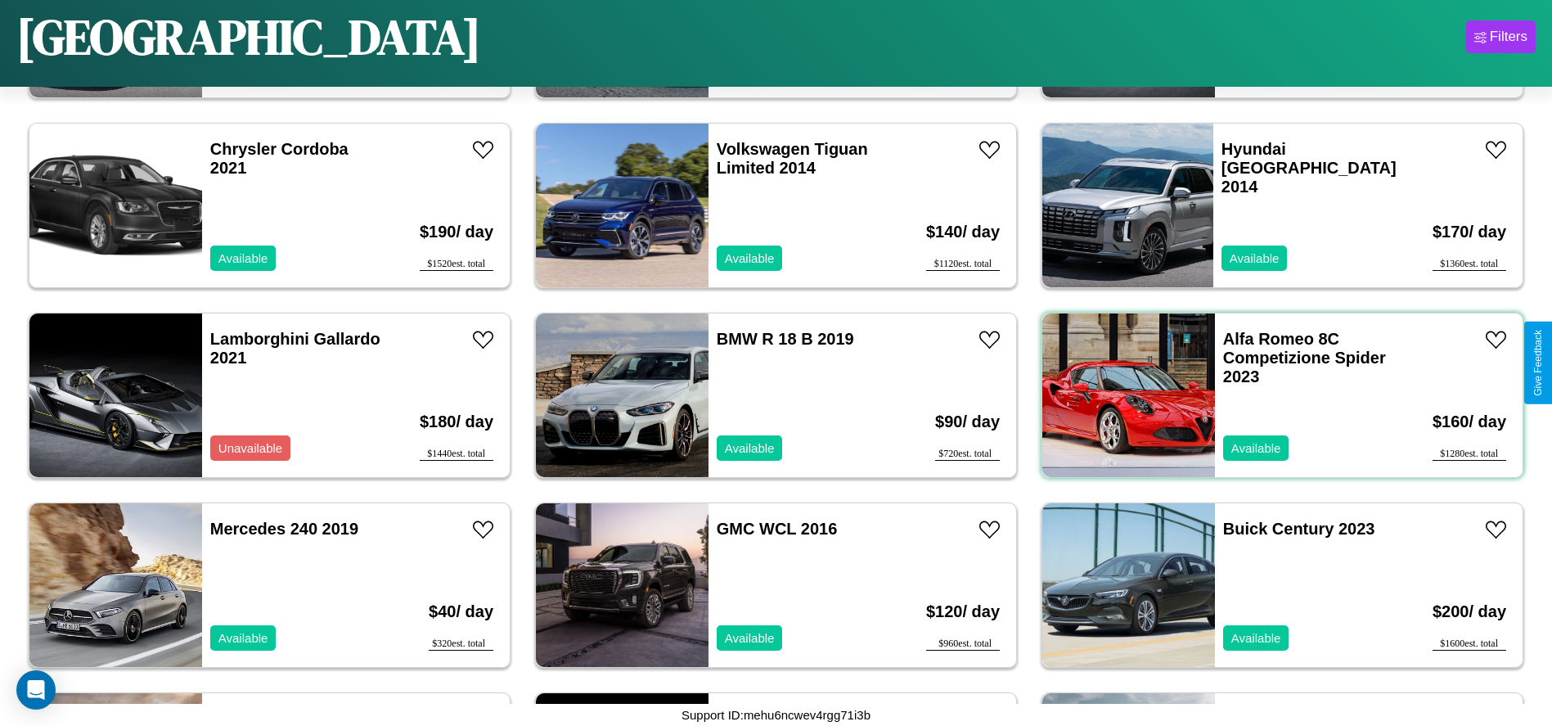
click at [1272, 395] on div "Alfa Romeo 8C Competizione Spider 2023 Available" at bounding box center [1309, 395] width 189 height 164
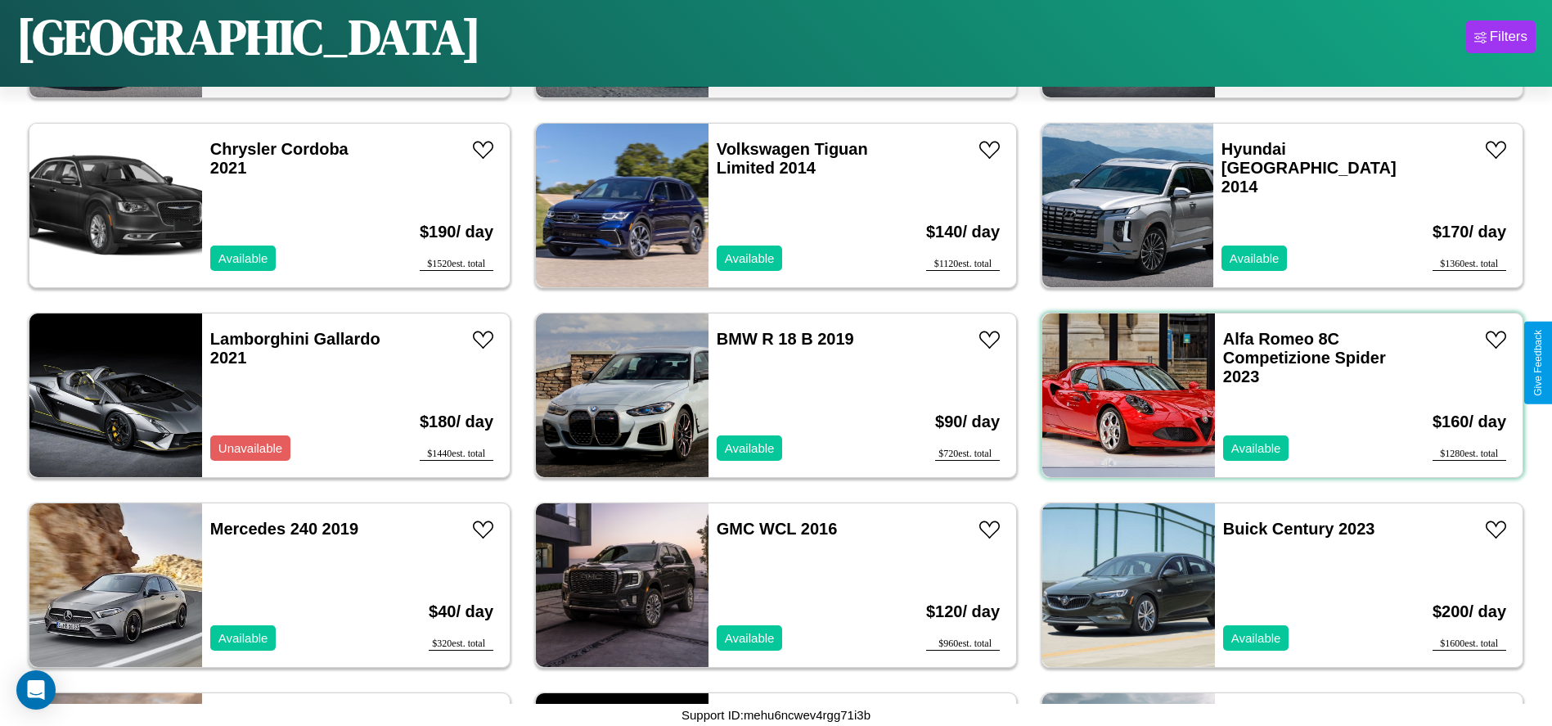
click at [1272, 395] on div "Alfa Romeo 8C Competizione Spider 2023 Available" at bounding box center [1309, 395] width 189 height 164
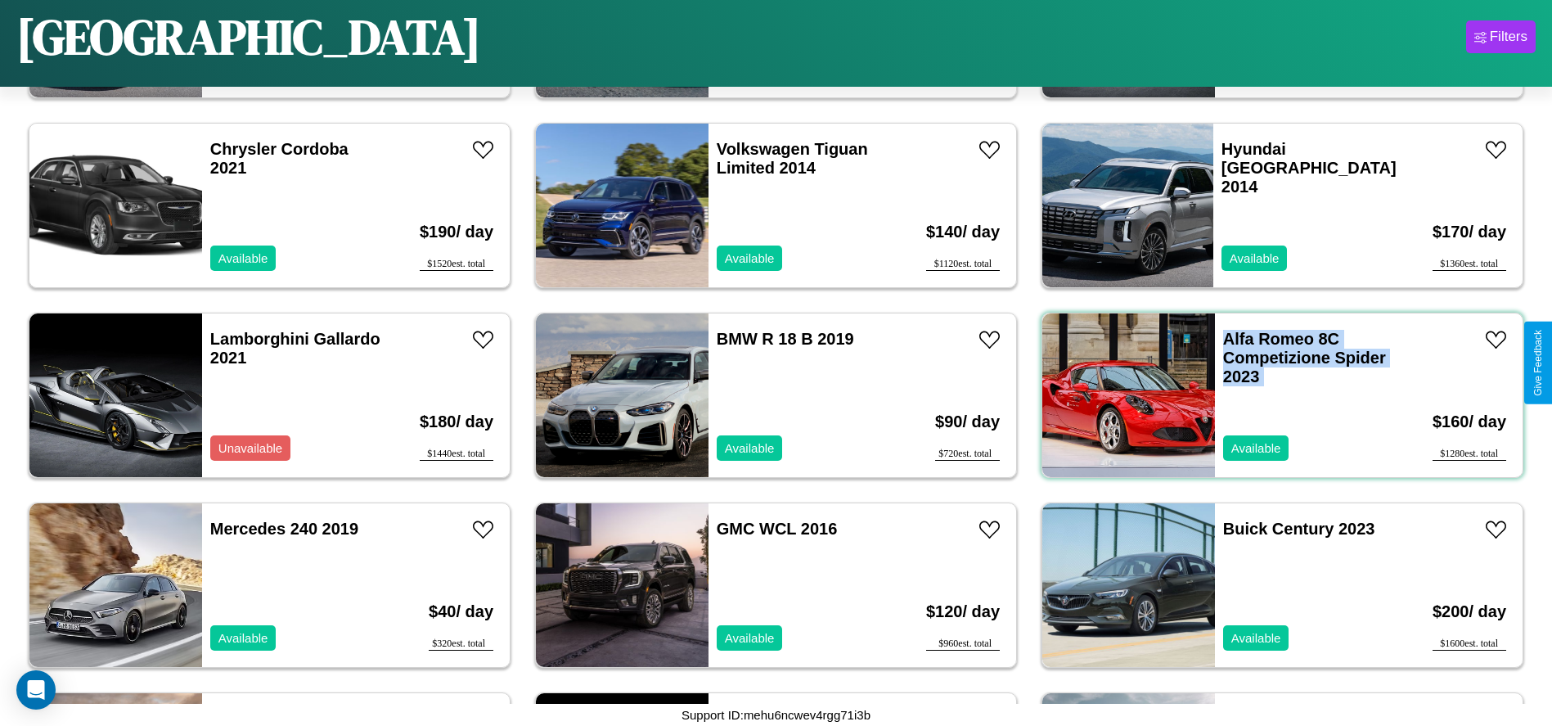
click at [1272, 395] on div "Alfa Romeo 8C Competizione Spider 2023 Available" at bounding box center [1309, 395] width 189 height 164
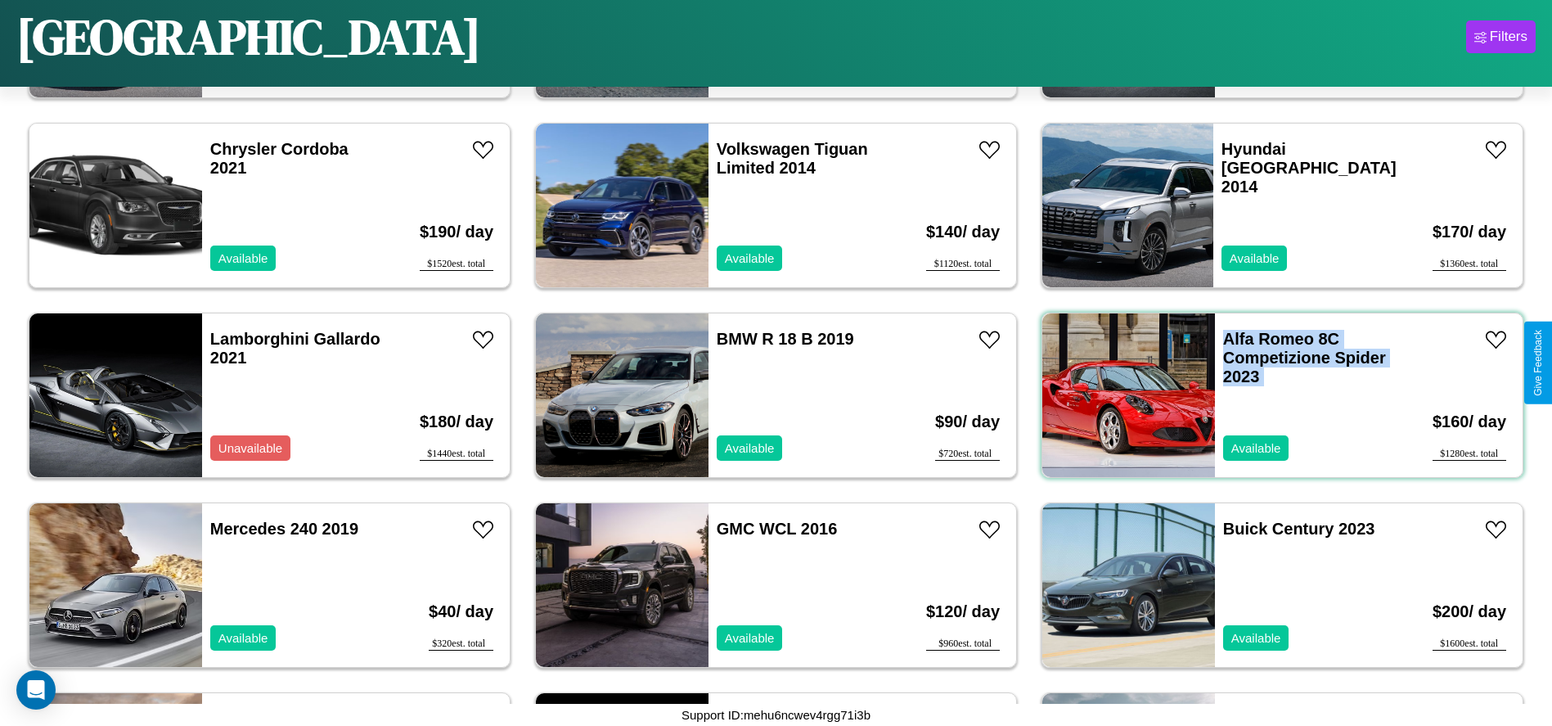
click at [1272, 395] on div "Alfa Romeo 8C Competizione Spider 2023 Available" at bounding box center [1309, 395] width 189 height 164
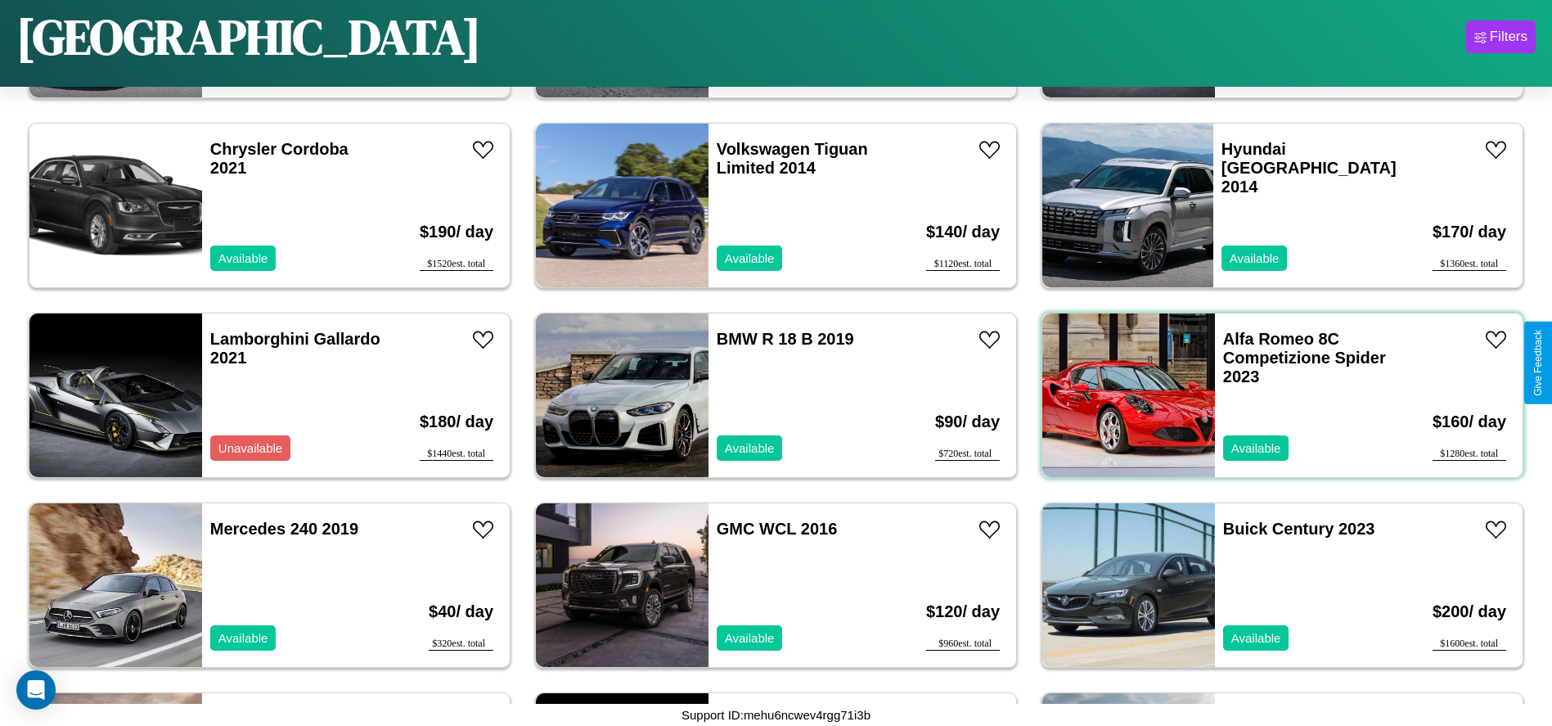
click at [1272, 395] on div "Alfa Romeo 8C Competizione Spider 2023 Available" at bounding box center [1309, 395] width 189 height 164
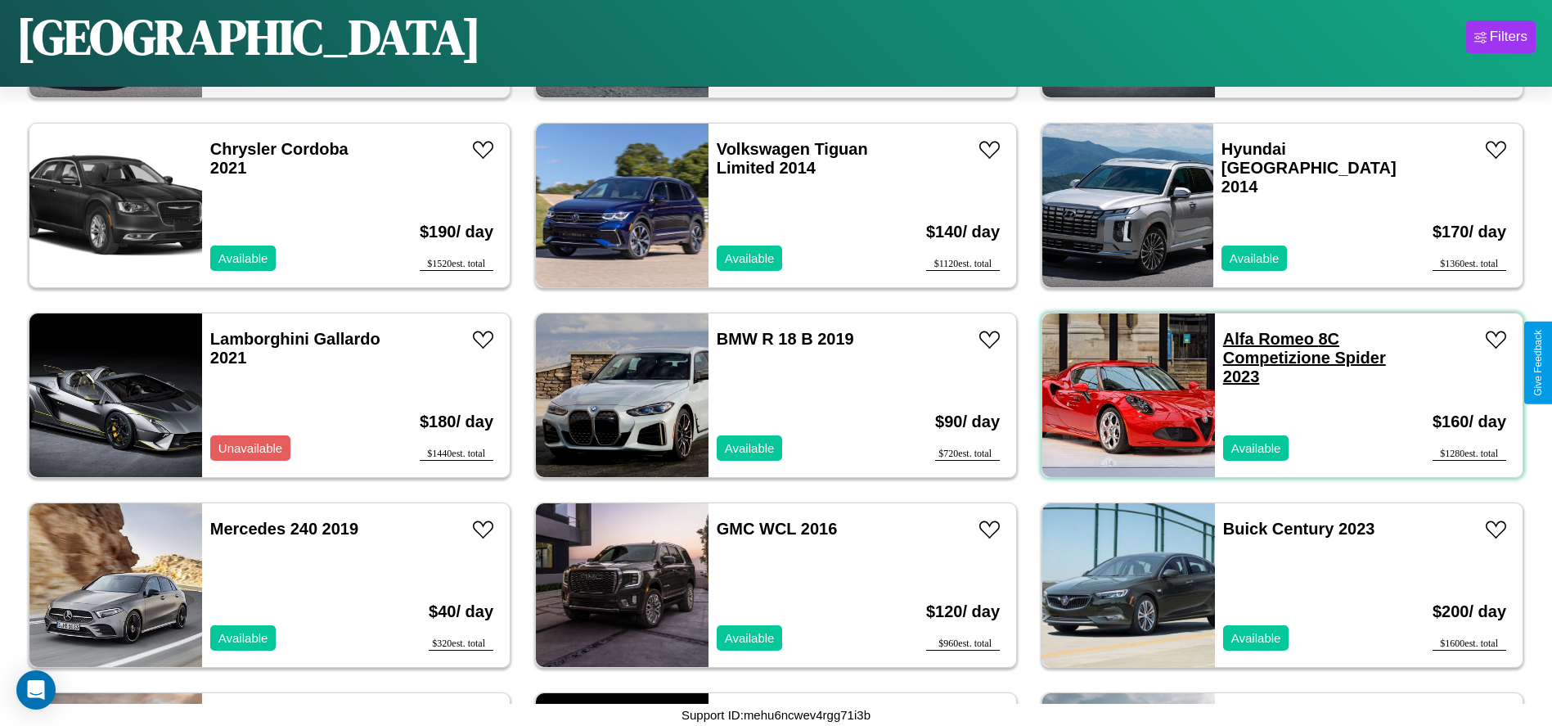
click at [1259, 339] on link "Alfa Romeo 8C Competizione Spider 2023" at bounding box center [1304, 358] width 163 height 56
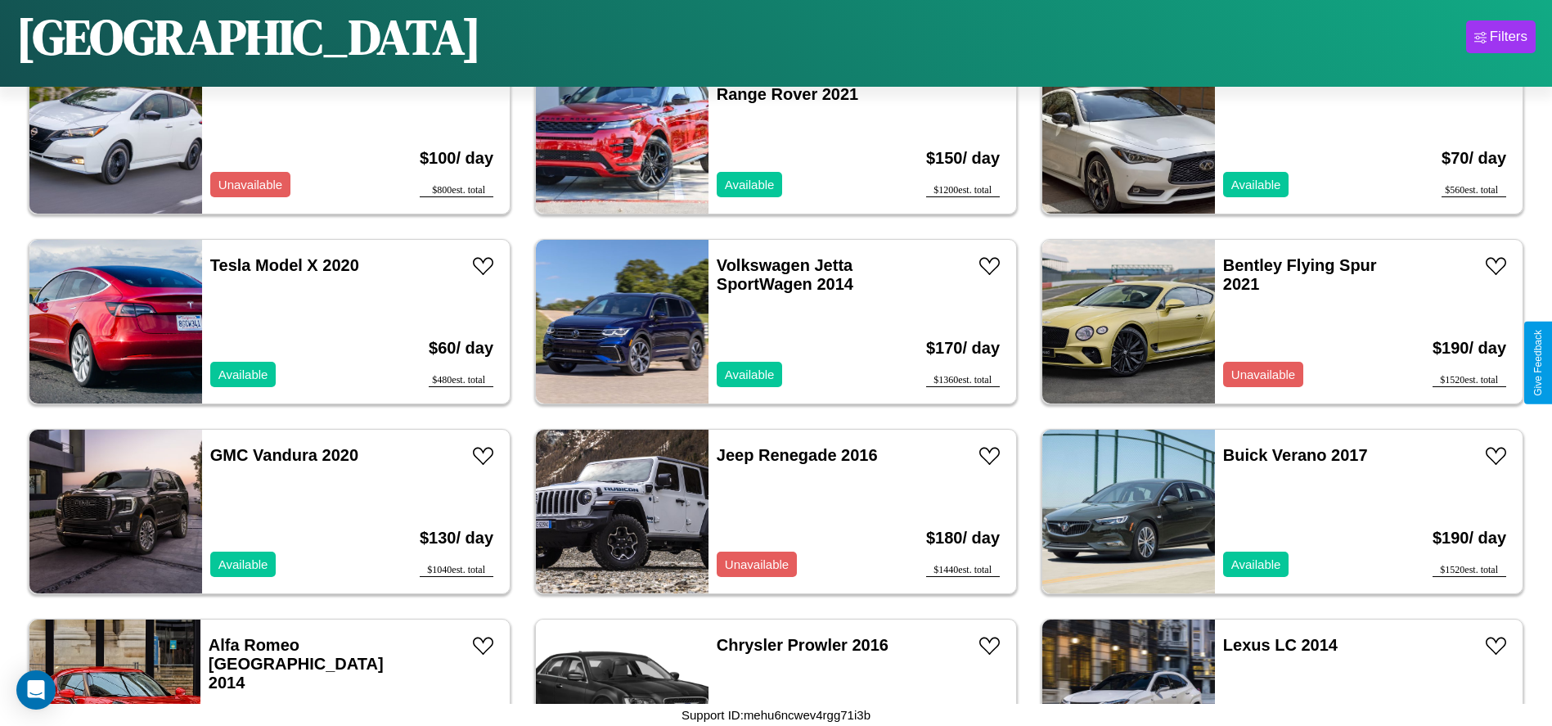
scroll to position [942, 0]
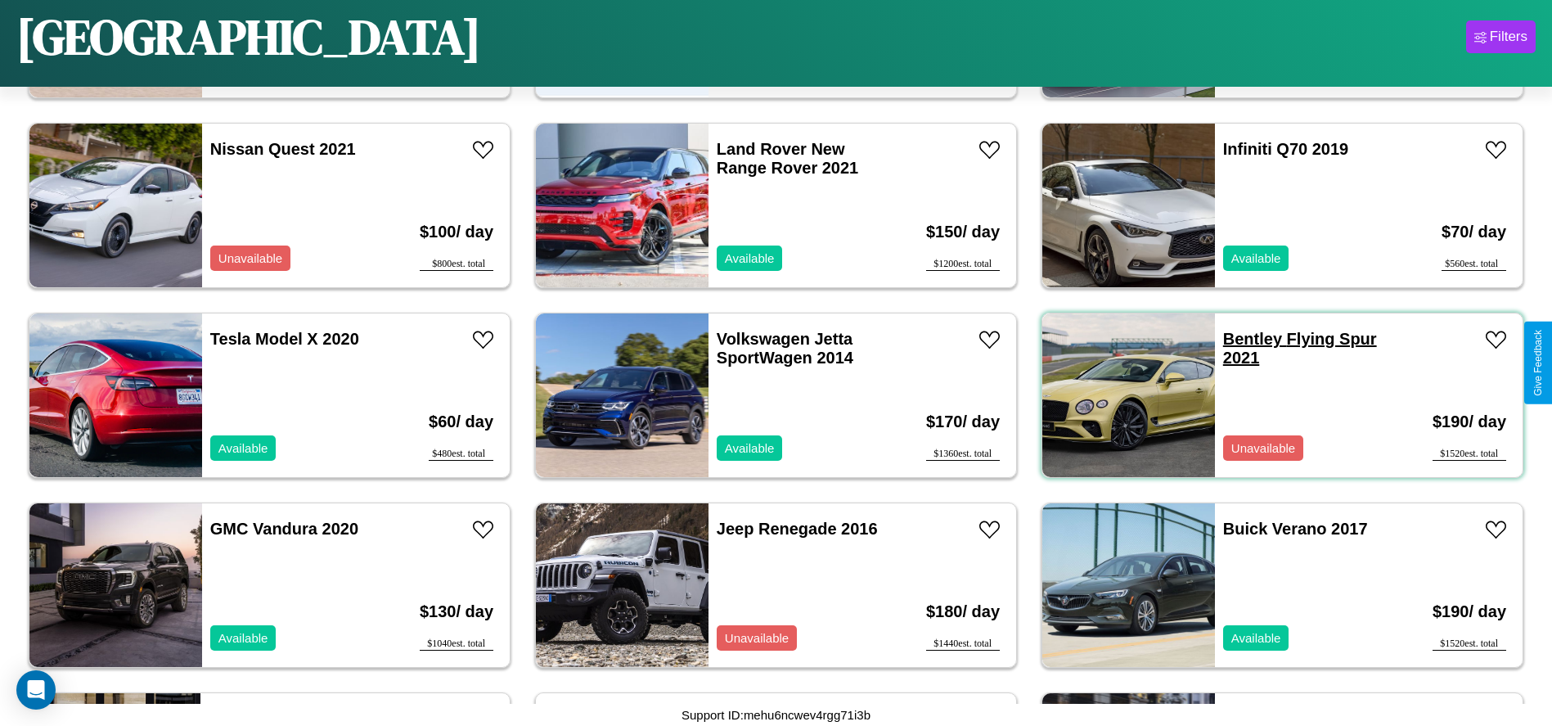
click at [1242, 339] on link "Bentley Flying Spur 2021" at bounding box center [1300, 348] width 154 height 37
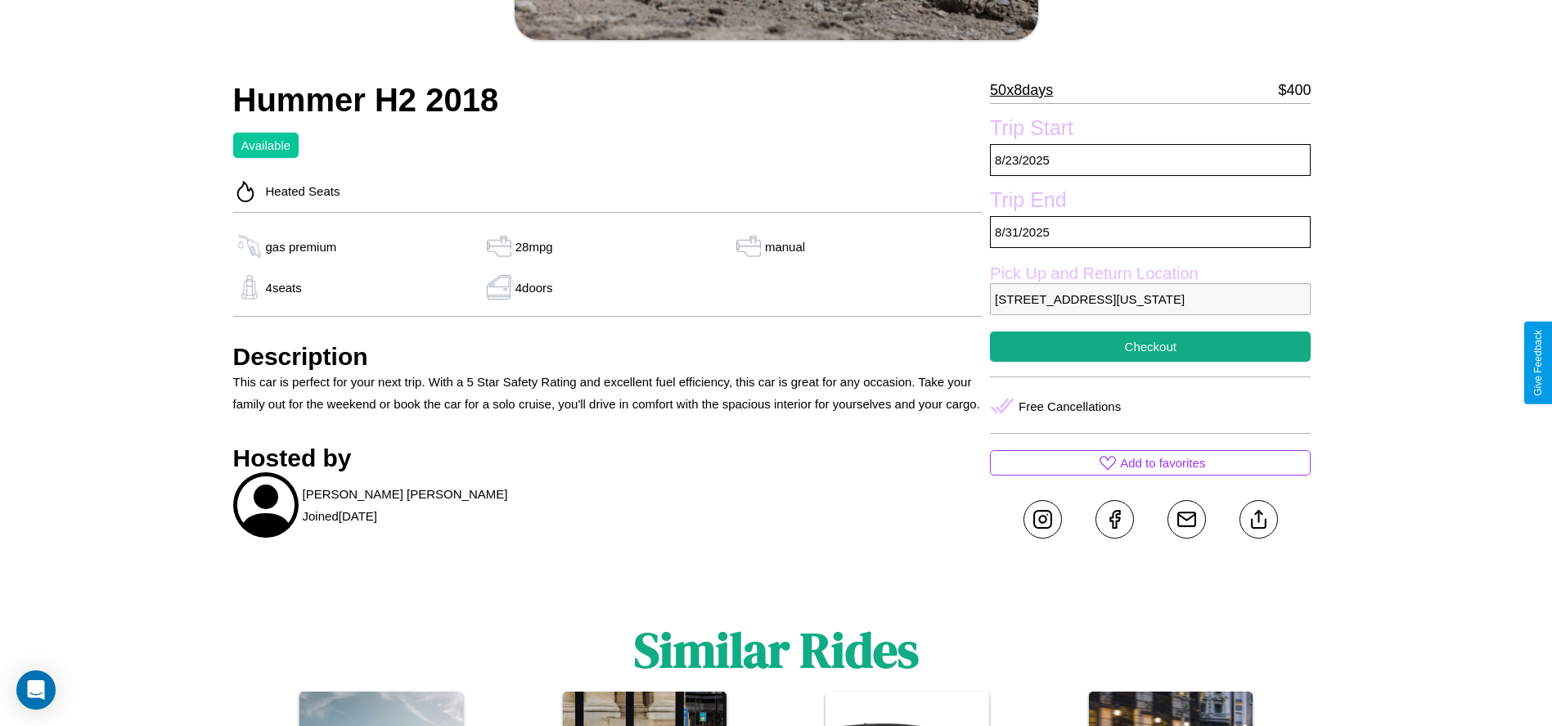
scroll to position [539, 0]
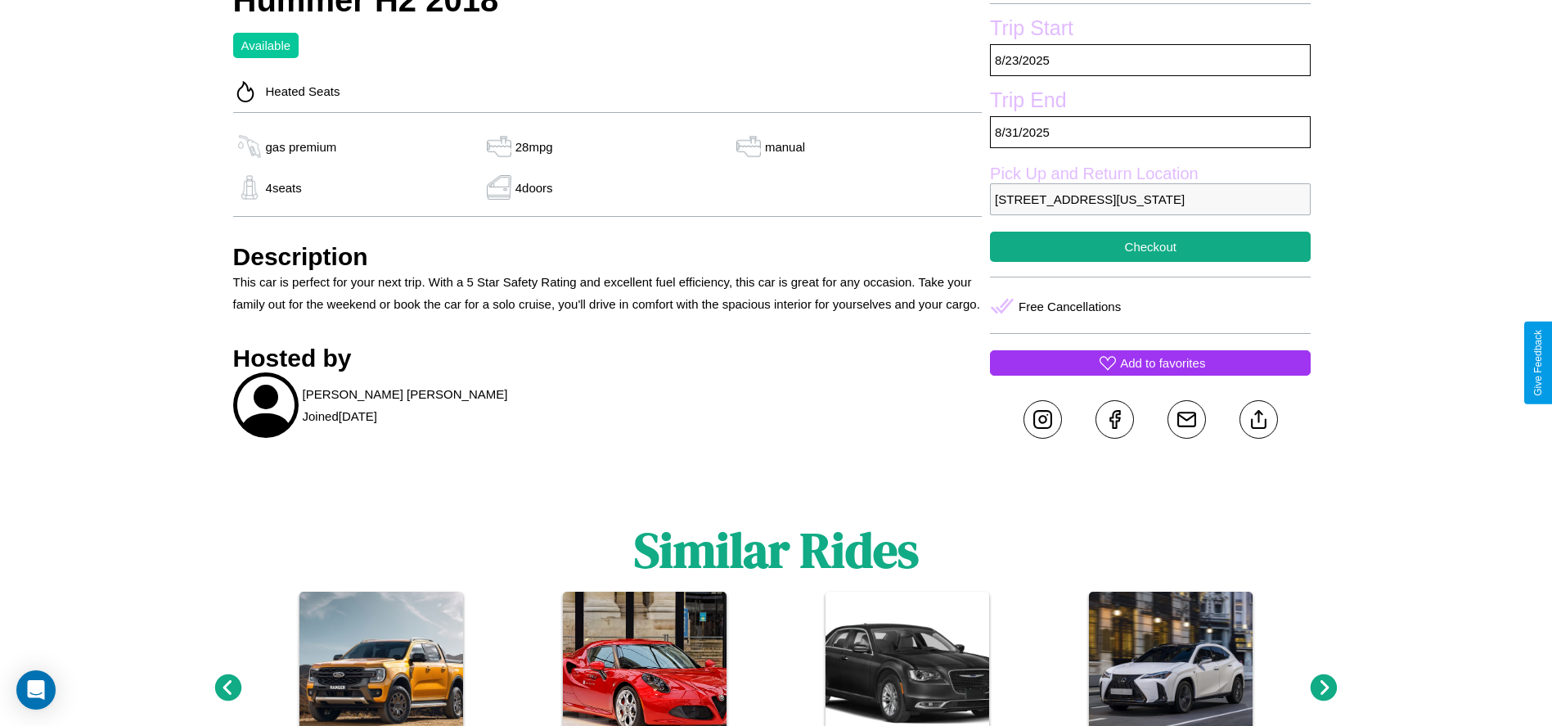
click at [1151, 363] on p "Add to favorites" at bounding box center [1162, 363] width 85 height 22
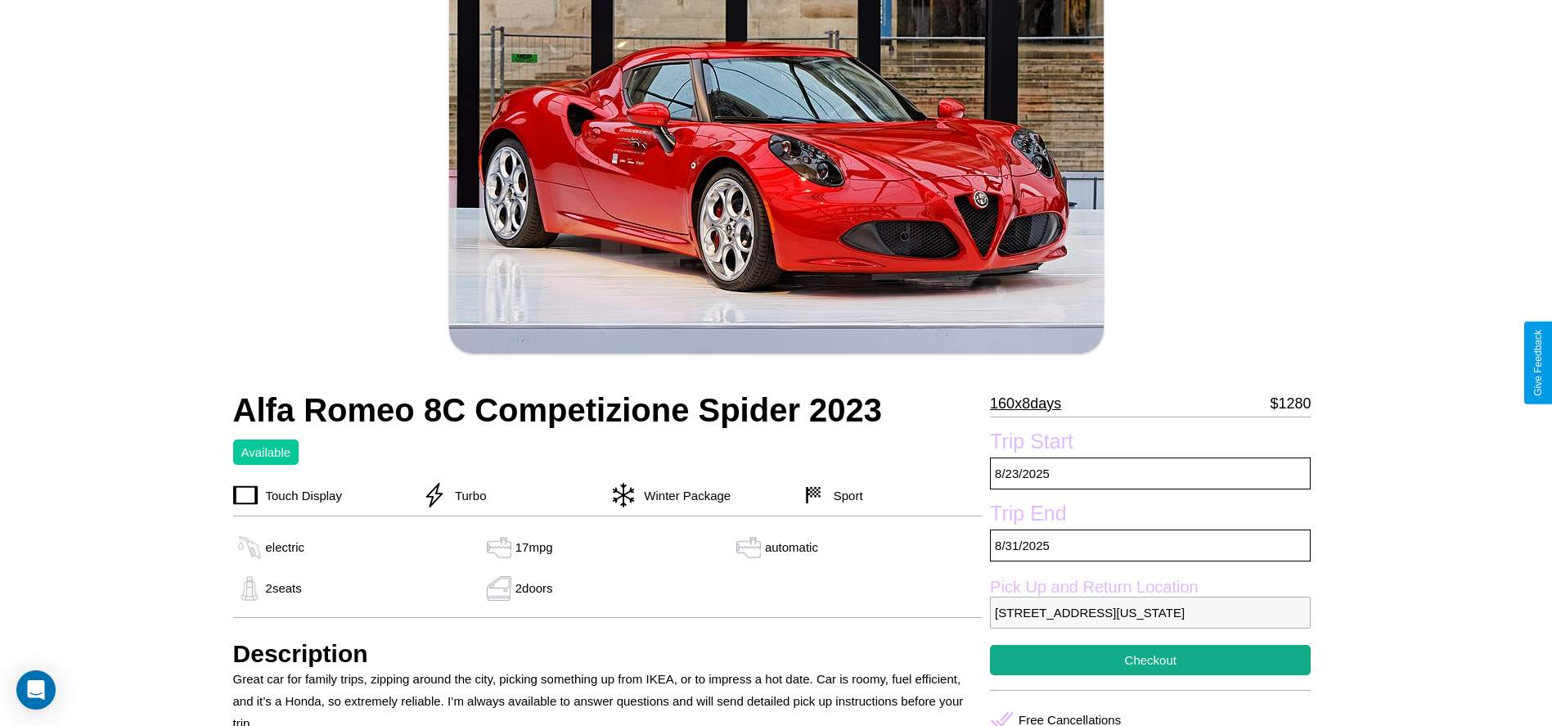
scroll to position [583, 0]
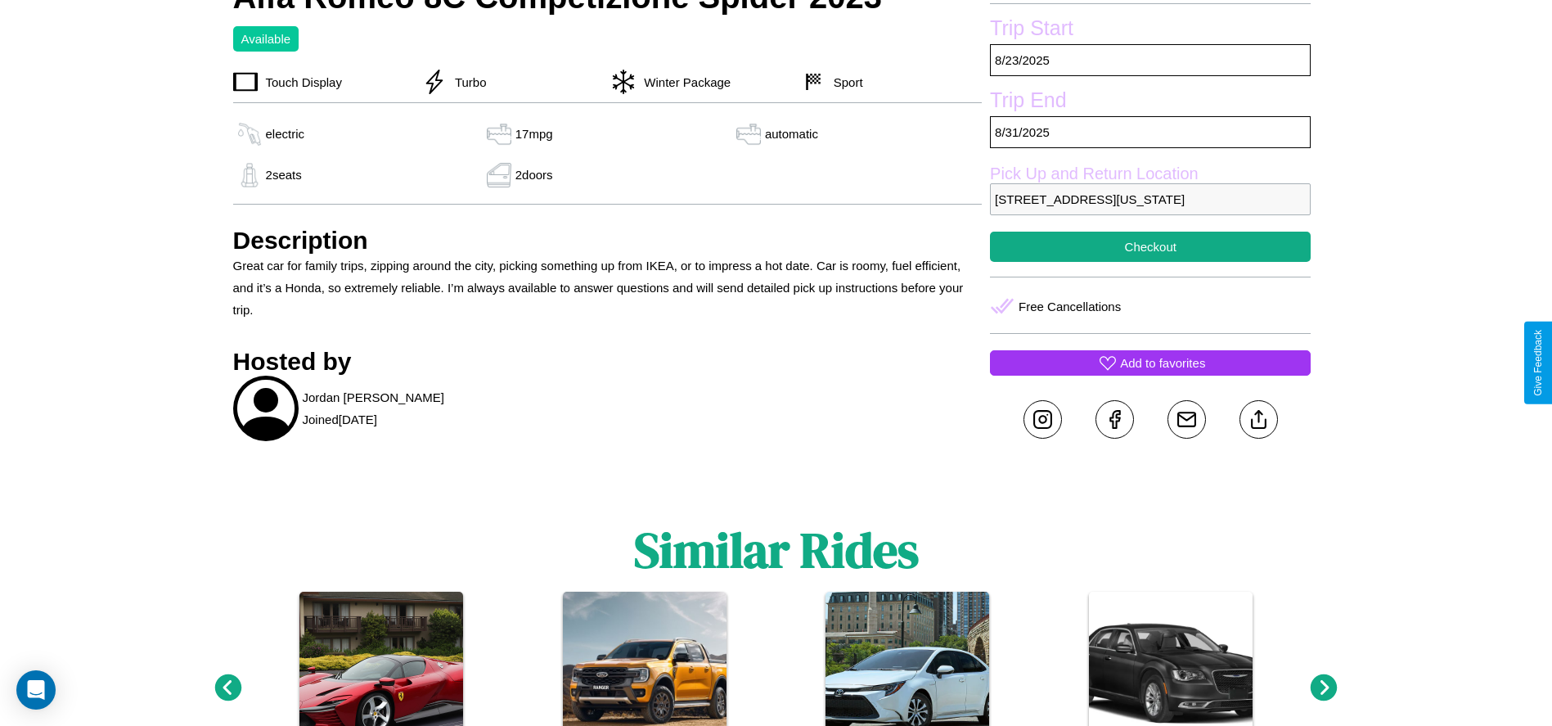
click at [1151, 363] on p "Add to favorites" at bounding box center [1162, 363] width 85 height 22
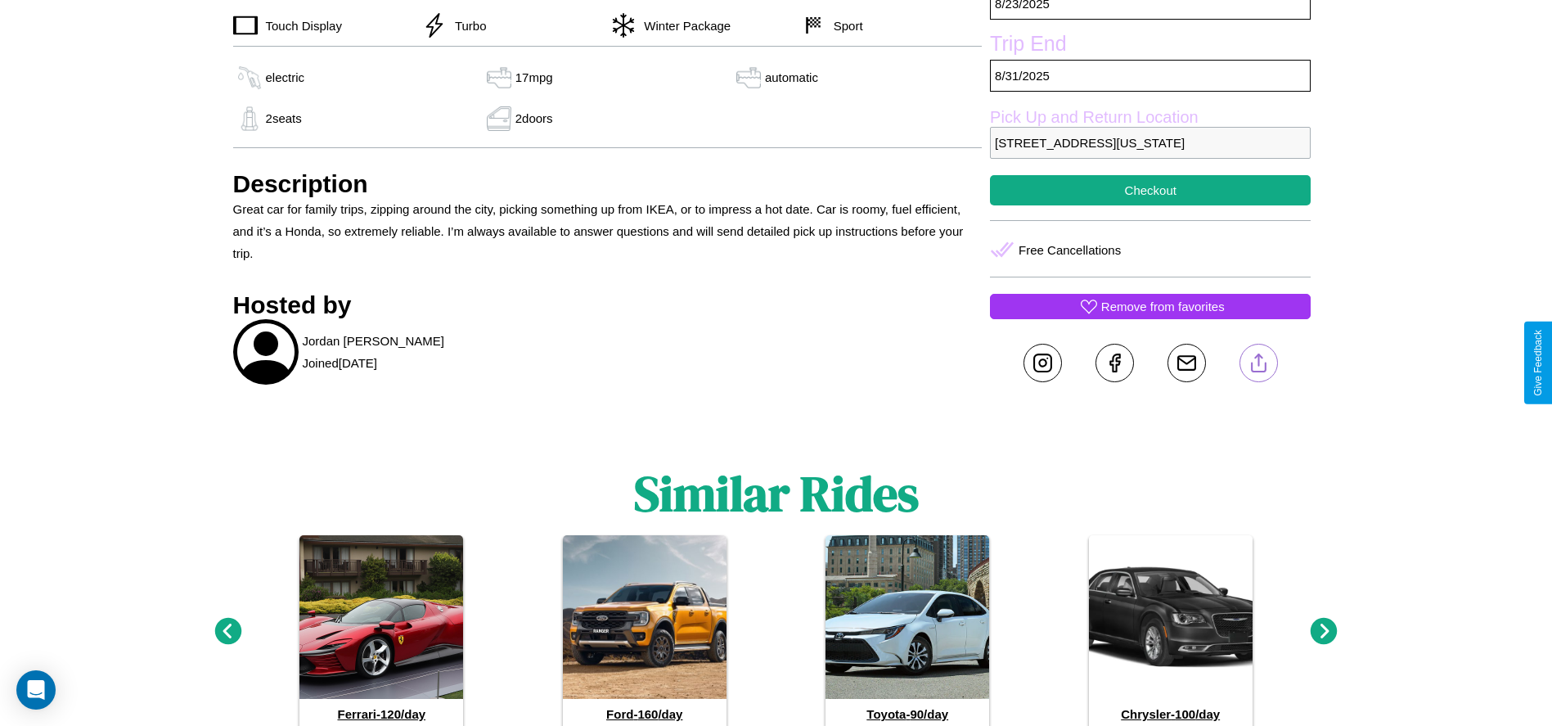
click at [1259, 363] on line at bounding box center [1259, 359] width 0 height 11
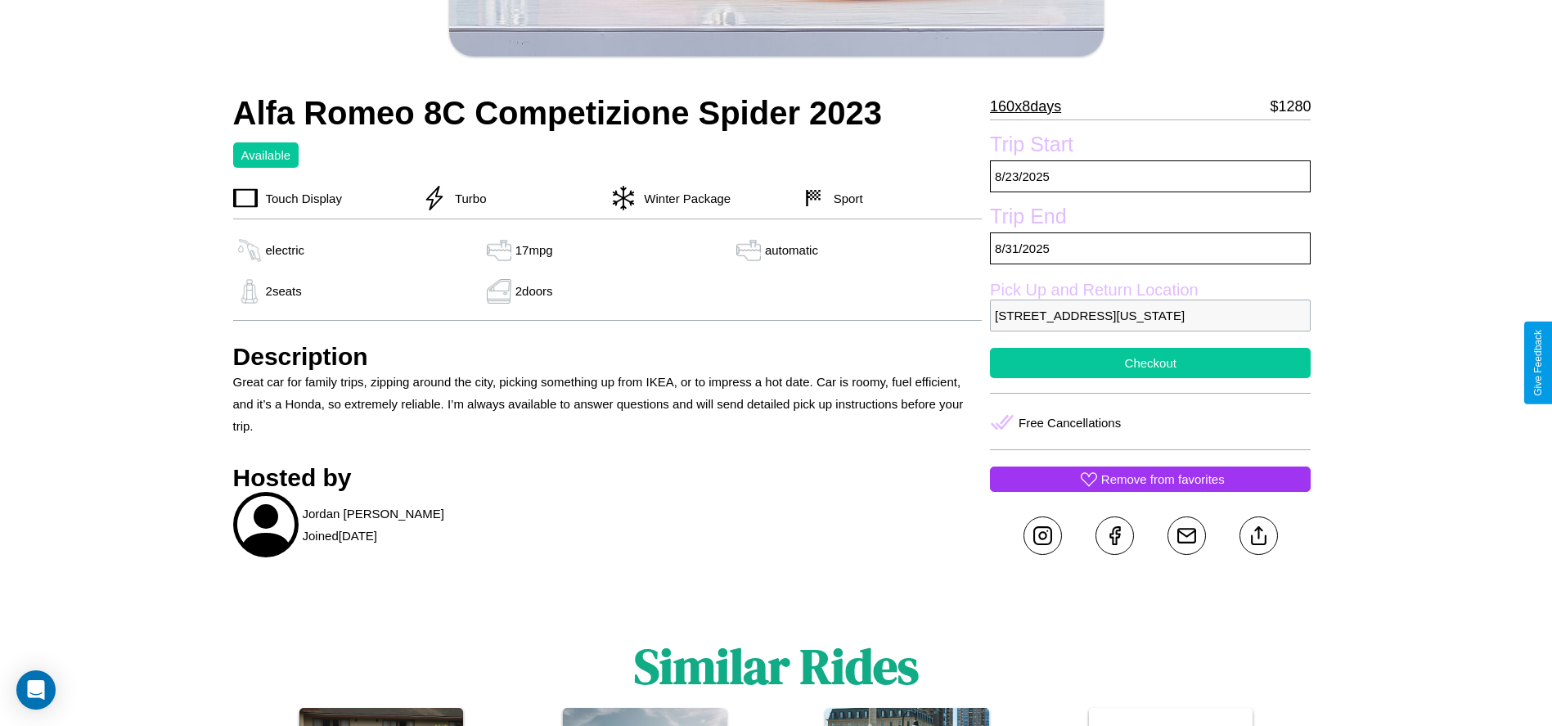
click at [1151, 363] on button "Checkout" at bounding box center [1150, 363] width 321 height 30
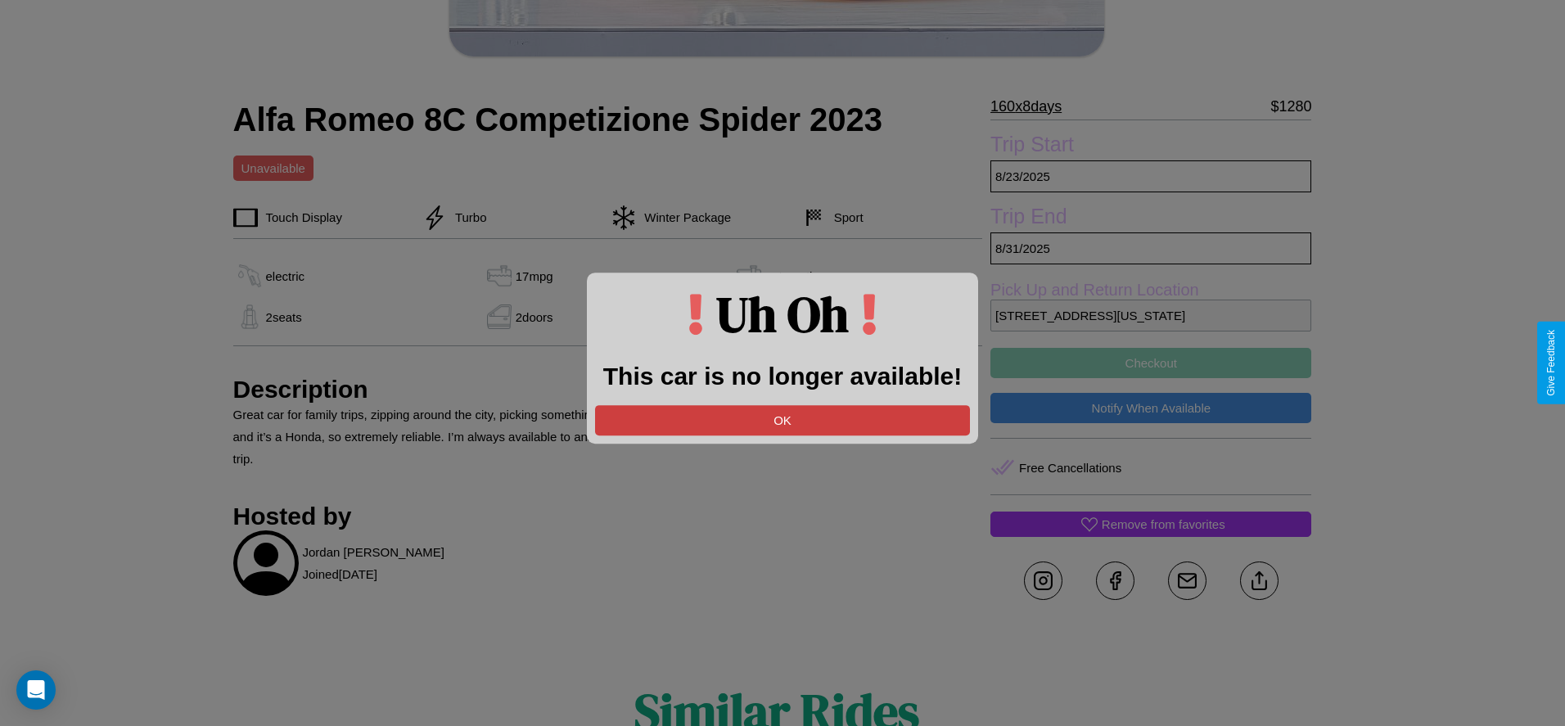
click at [782, 420] on button "OK" at bounding box center [782, 420] width 375 height 30
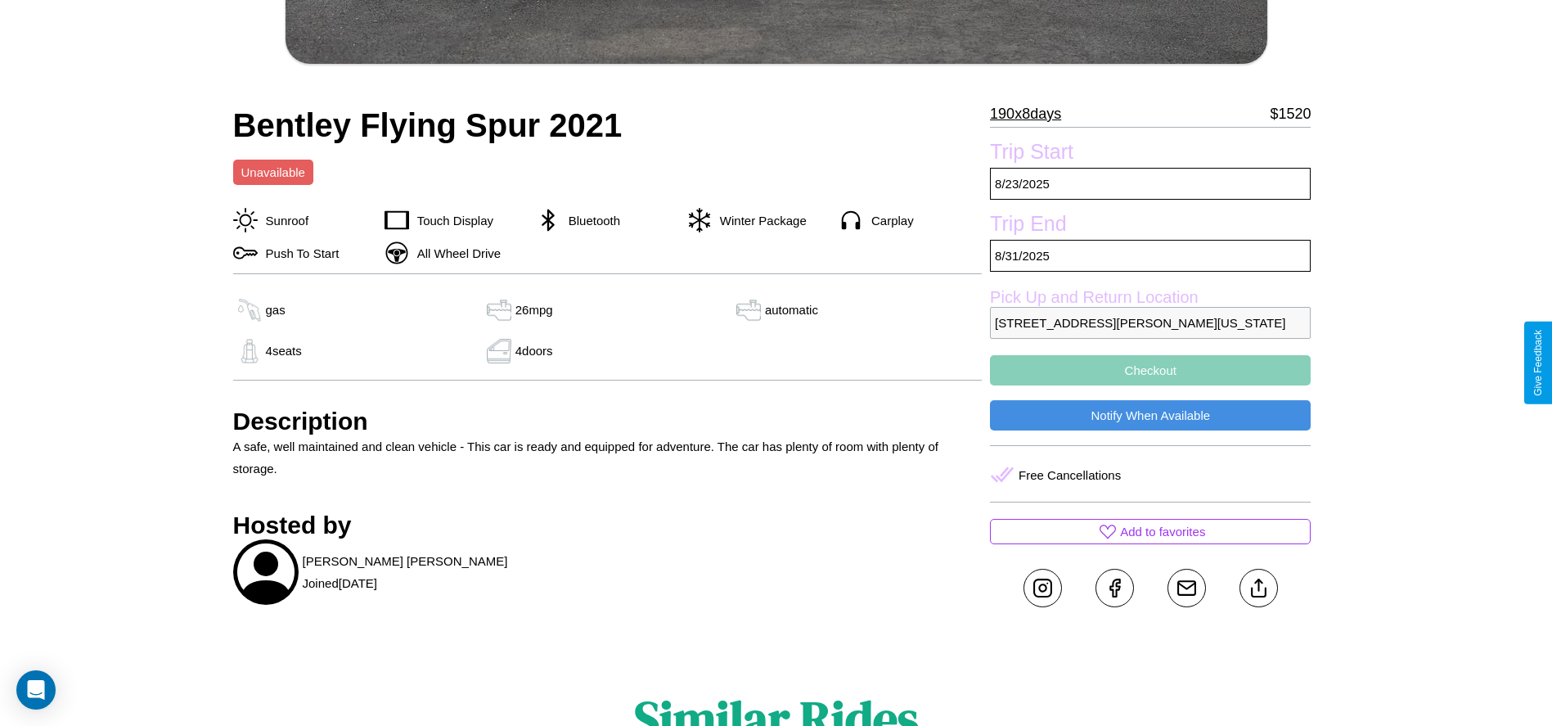
scroll to position [685, 0]
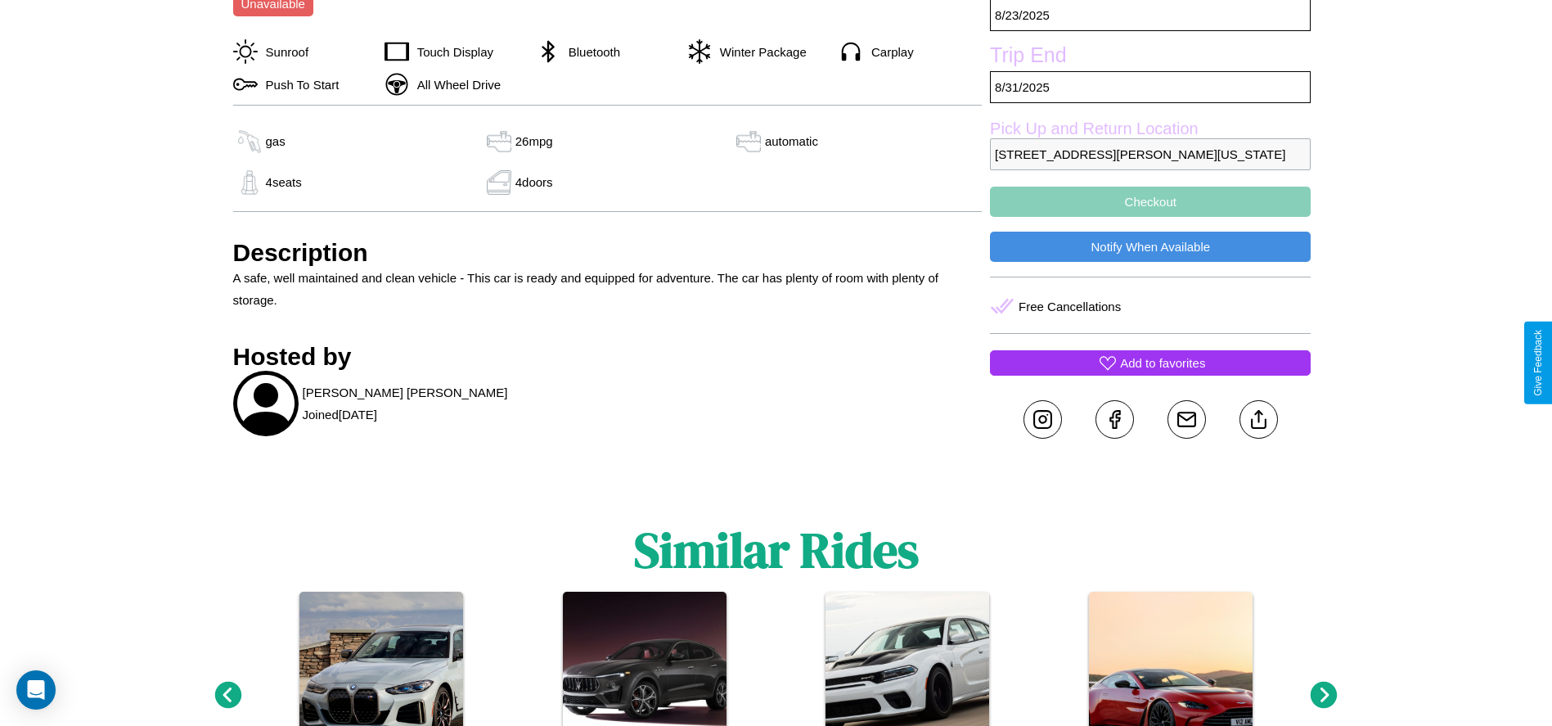
click at [1151, 363] on p "Add to favorites" at bounding box center [1162, 363] width 85 height 22
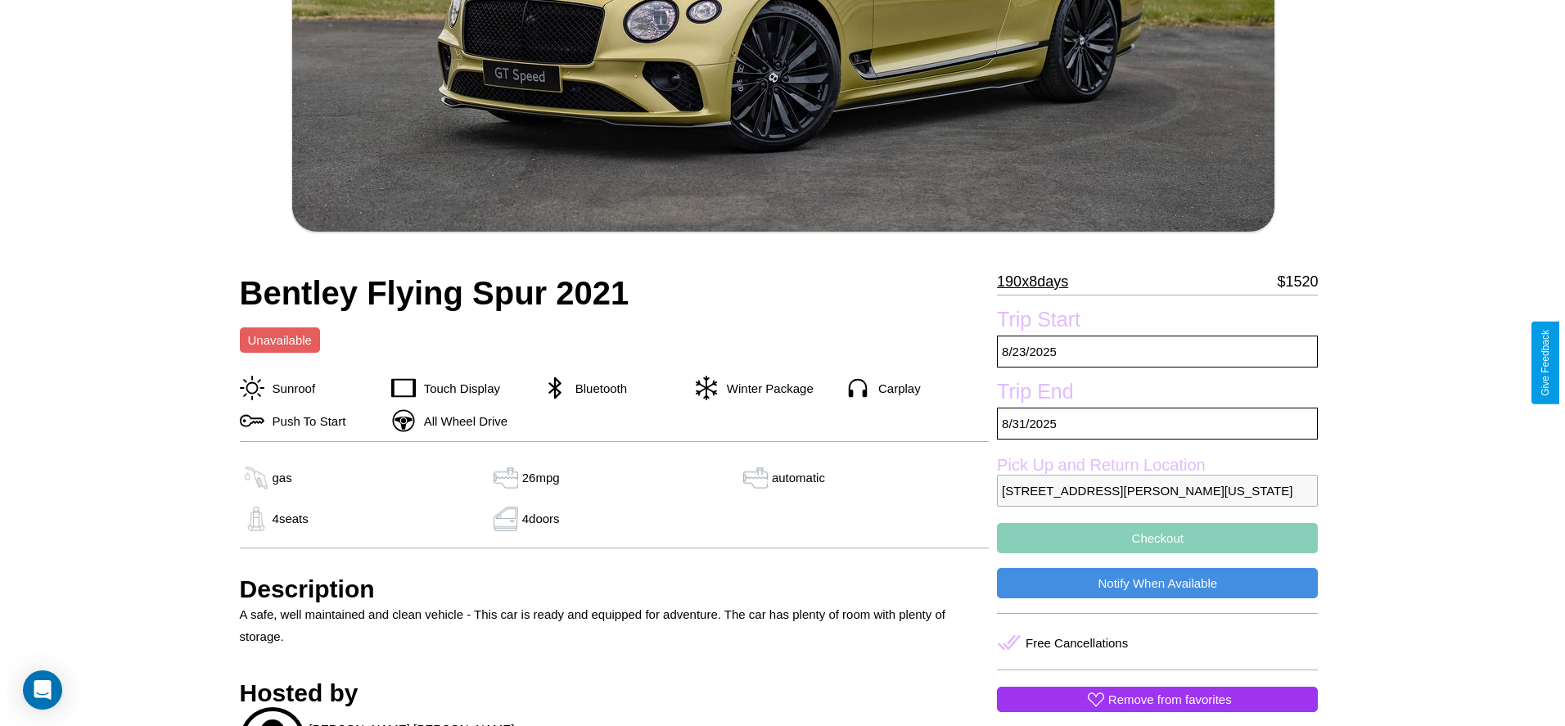
scroll to position [337, 0]
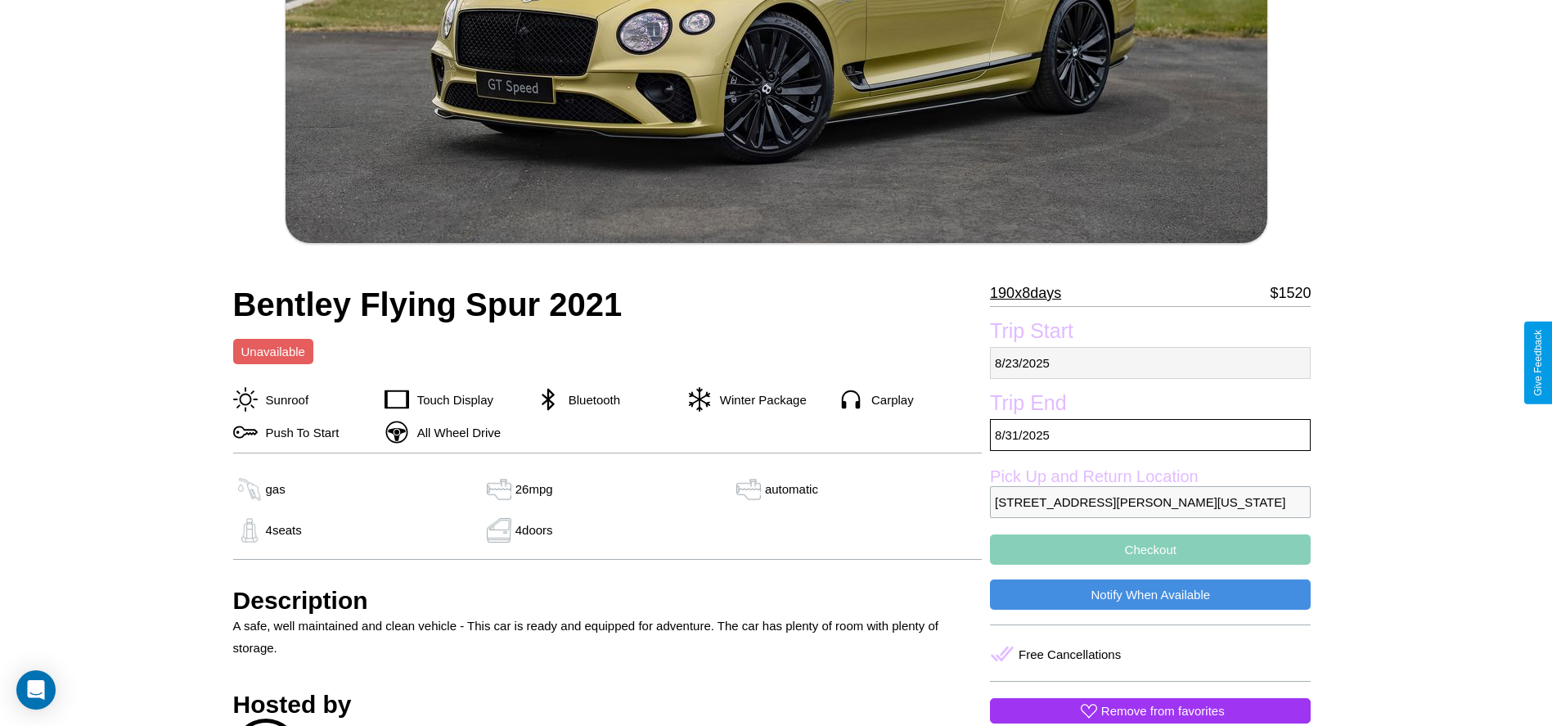
click at [1151, 363] on p "8 / 23 / 2025" at bounding box center [1150, 363] width 321 height 32
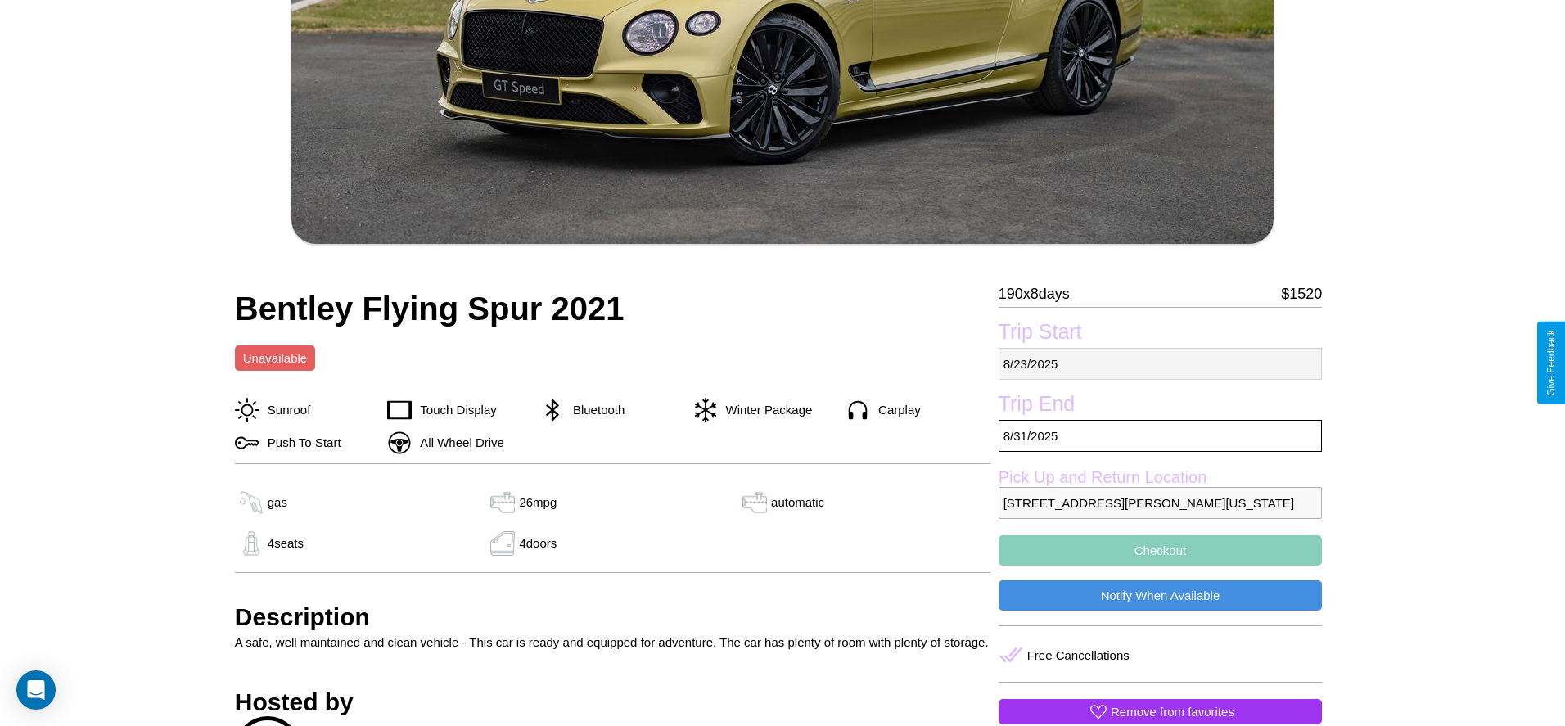
select select "*"
select select "****"
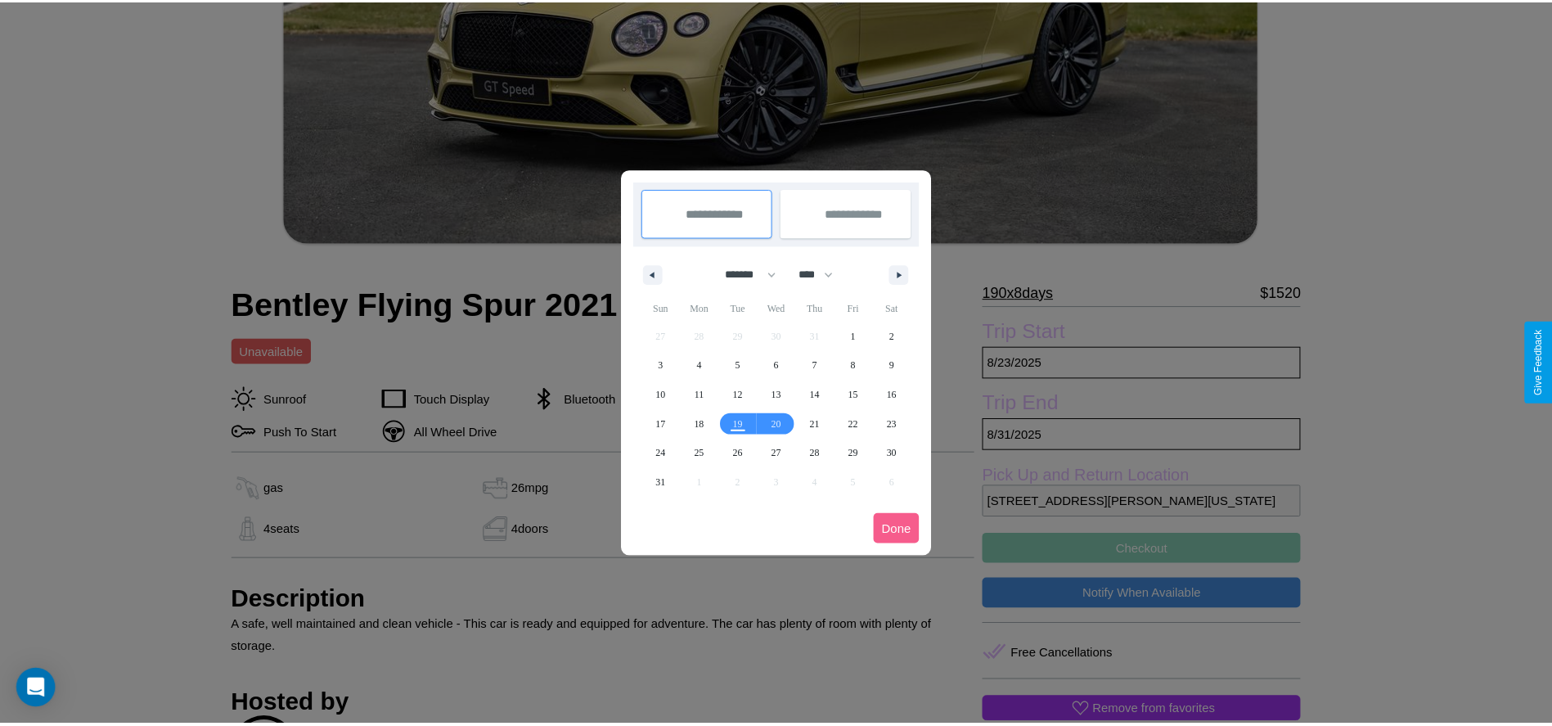
scroll to position [0, 0]
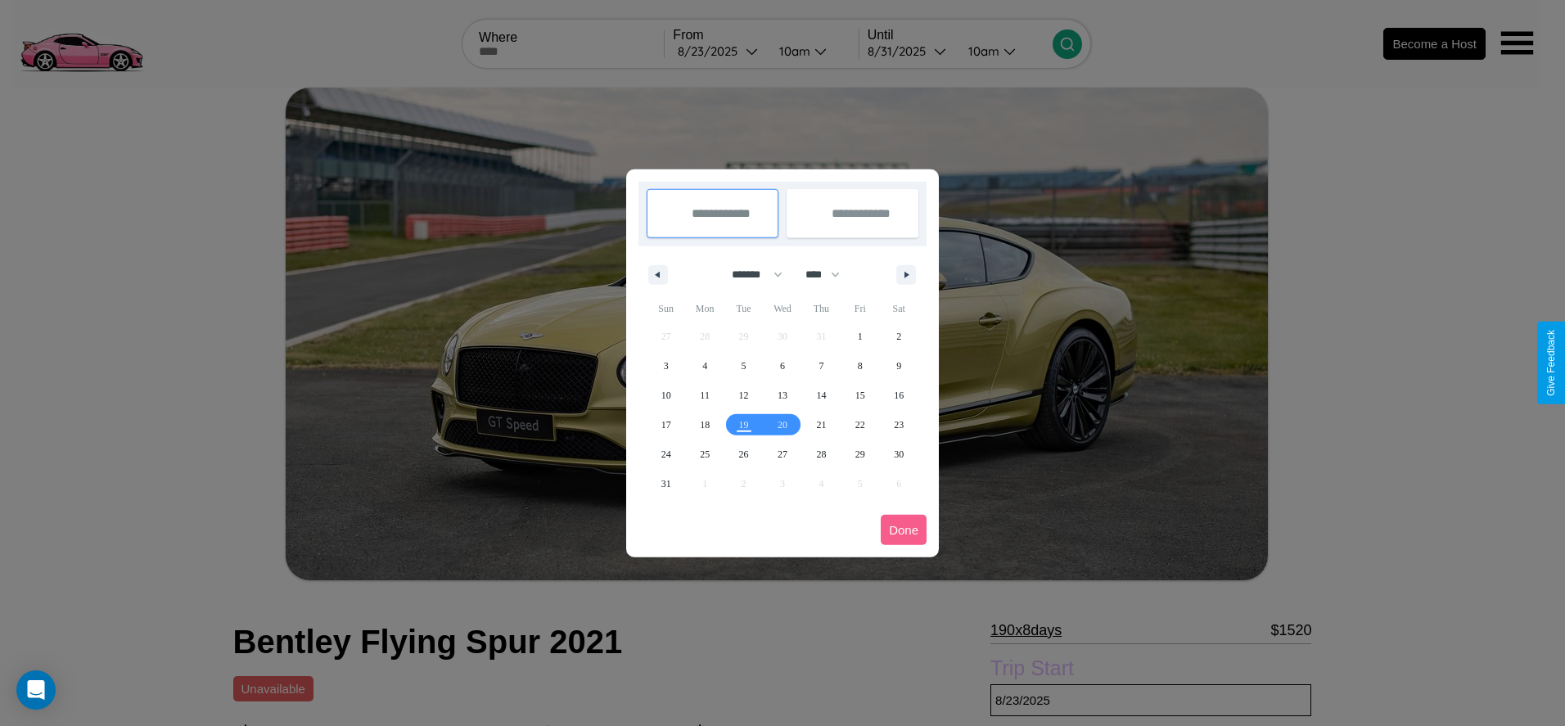
click at [718, 51] on div at bounding box center [782, 363] width 1565 height 726
